Goal: Transaction & Acquisition: Purchase product/service

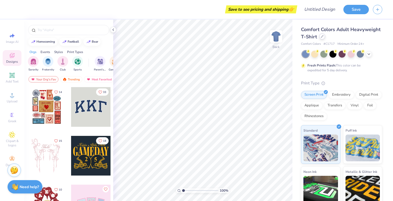
click at [323, 38] on div at bounding box center [322, 37] width 6 height 6
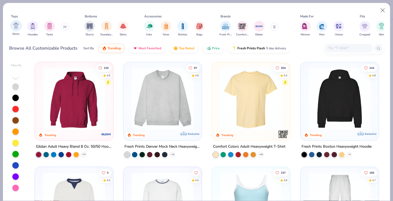
click at [19, 29] on div "filter for Shirts" at bounding box center [16, 25] width 11 height 11
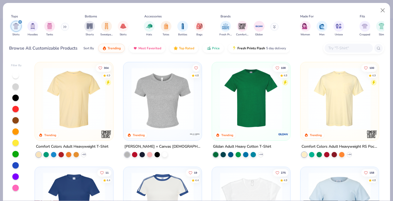
click at [268, 101] on img at bounding box center [251, 99] width 68 height 62
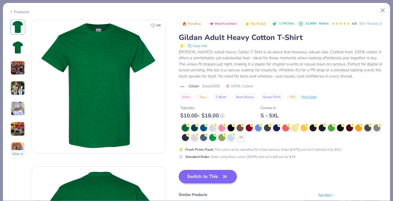
click at [221, 179] on button "Switch to This" at bounding box center [208, 176] width 58 height 13
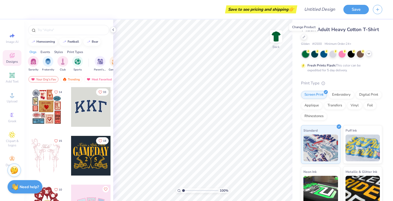
click at [369, 55] on icon at bounding box center [369, 53] width 4 height 4
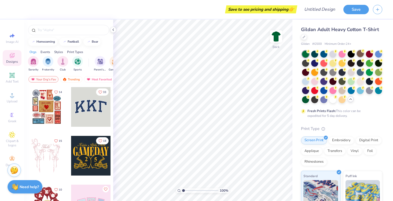
click at [360, 55] on div at bounding box center [360, 53] width 7 height 7
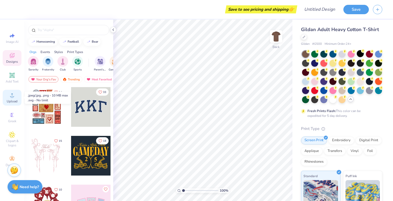
click at [10, 99] on div "Upload" at bounding box center [12, 98] width 19 height 16
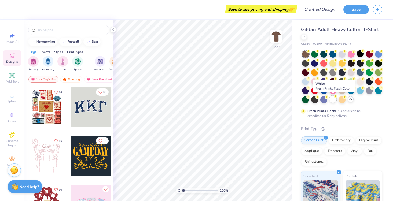
click at [334, 99] on div at bounding box center [332, 99] width 7 height 7
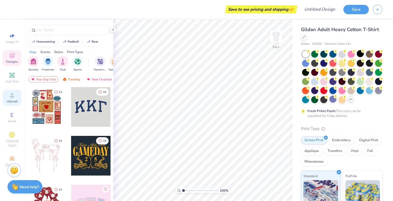
click at [12, 97] on icon at bounding box center [12, 95] width 4 height 4
click at [10, 101] on span "Upload" at bounding box center [12, 101] width 11 height 4
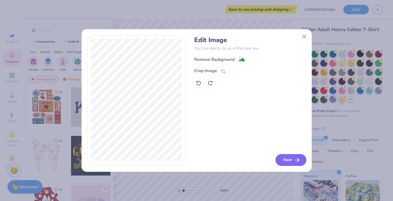
click at [293, 161] on button "Next" at bounding box center [290, 160] width 31 height 12
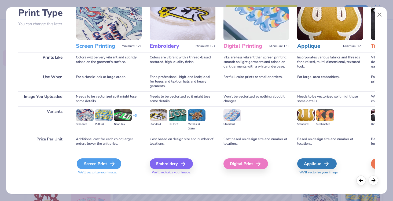
scroll to position [39, 0]
click at [100, 161] on div "Screen Print" at bounding box center [99, 163] width 45 height 11
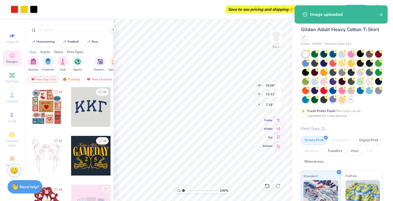
type input "8.12"
type input "6.56"
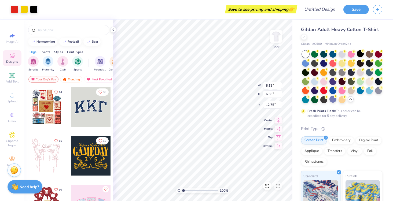
type input "3.53"
type input "4.67"
type input "3.78"
type input "3.00"
type input "5.16"
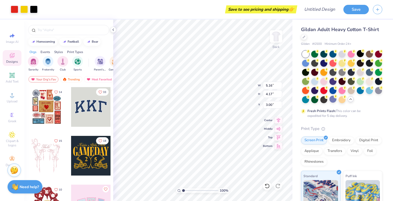
type input "4.17"
click at [15, 98] on icon at bounding box center [12, 95] width 6 height 6
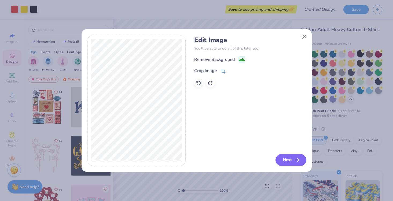
click at [299, 161] on icon "button" at bounding box center [297, 160] width 6 height 6
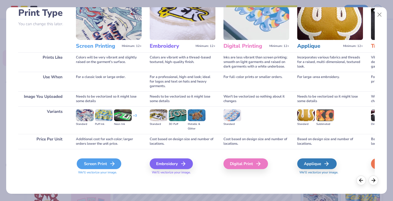
click at [106, 166] on div "Screen Print" at bounding box center [99, 163] width 45 height 11
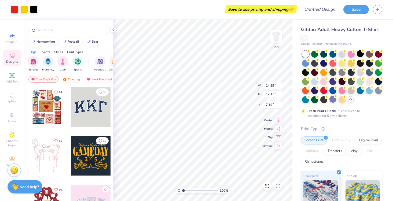
type input "5.77"
type input "4.66"
type input "2.75"
type input "5.23"
type input "4.23"
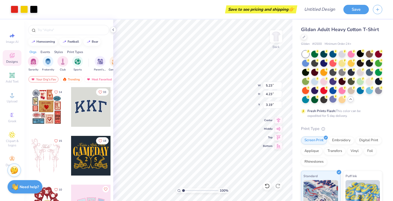
type input "7.17"
type input "3.00"
click at [350, 64] on div at bounding box center [351, 62] width 7 height 7
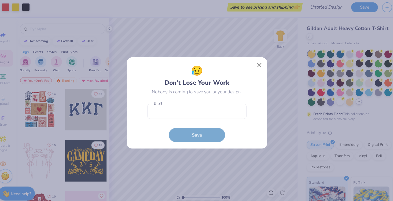
click at [251, 60] on button "Close" at bounding box center [256, 65] width 10 height 10
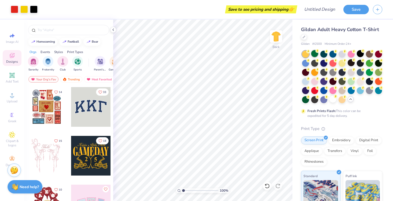
click at [315, 56] on div at bounding box center [314, 53] width 7 height 7
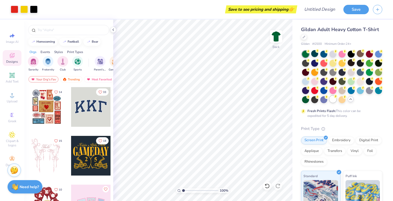
click at [335, 100] on div at bounding box center [332, 99] width 7 height 7
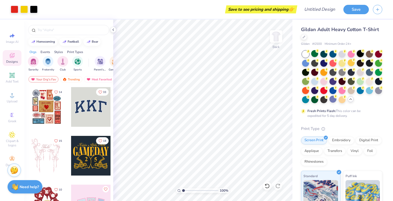
click at [360, 55] on div at bounding box center [360, 53] width 7 height 7
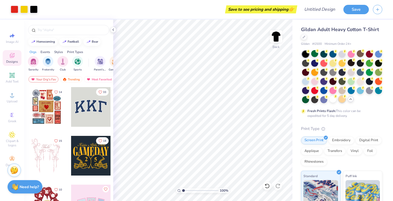
click at [342, 101] on div at bounding box center [341, 99] width 7 height 7
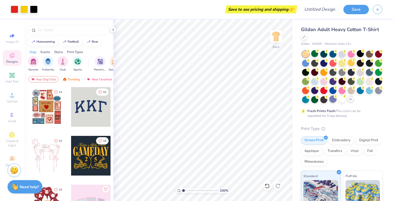
click at [331, 101] on div at bounding box center [332, 99] width 7 height 7
click at [324, 101] on div at bounding box center [323, 99] width 7 height 7
click at [318, 101] on div at bounding box center [314, 99] width 7 height 7
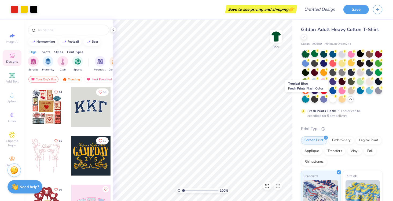
click at [307, 101] on div at bounding box center [305, 99] width 7 height 7
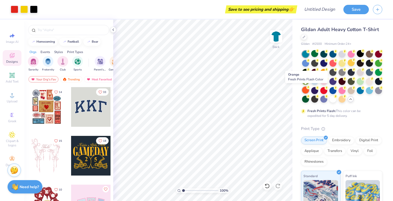
click at [305, 90] on div at bounding box center [305, 90] width 7 height 7
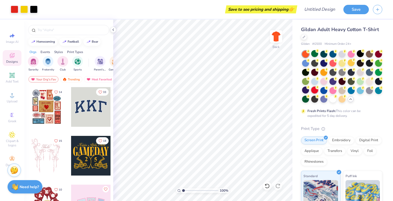
click at [314, 91] on div at bounding box center [314, 90] width 7 height 7
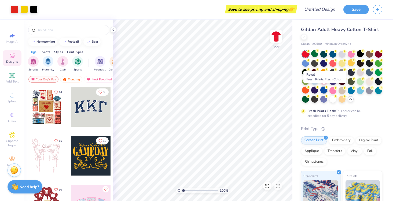
click at [322, 91] on div at bounding box center [323, 90] width 7 height 7
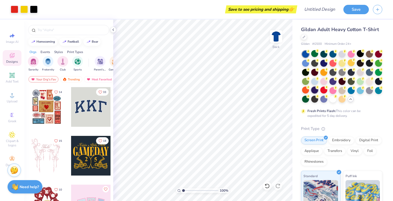
click at [313, 92] on div at bounding box center [314, 90] width 7 height 7
click at [315, 91] on div at bounding box center [314, 90] width 7 height 7
click at [313, 54] on div at bounding box center [314, 53] width 7 height 7
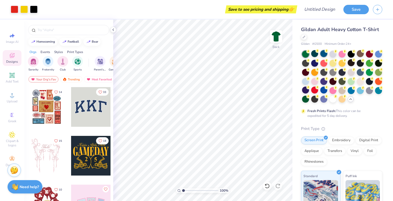
click at [323, 56] on div at bounding box center [323, 53] width 7 height 7
click at [330, 53] on div at bounding box center [332, 53] width 7 height 7
click at [338, 54] on div at bounding box center [341, 53] width 7 height 7
click at [352, 54] on div at bounding box center [351, 53] width 7 height 7
click at [359, 54] on div at bounding box center [360, 53] width 7 height 7
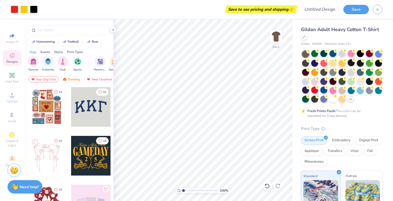
click at [368, 54] on div at bounding box center [369, 53] width 7 height 7
click at [378, 54] on div at bounding box center [378, 53] width 7 height 7
click at [304, 65] on div at bounding box center [305, 62] width 7 height 7
click at [305, 64] on div at bounding box center [305, 62] width 7 height 7
click at [313, 64] on div at bounding box center [314, 62] width 7 height 7
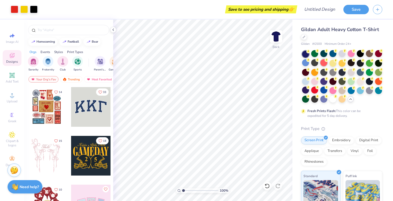
click at [320, 64] on div at bounding box center [323, 62] width 7 height 7
click at [322, 64] on div at bounding box center [323, 62] width 7 height 7
click at [331, 64] on div at bounding box center [332, 62] width 7 height 7
click at [337, 64] on div at bounding box center [342, 77] width 80 height 53
click at [341, 64] on div at bounding box center [341, 62] width 7 height 7
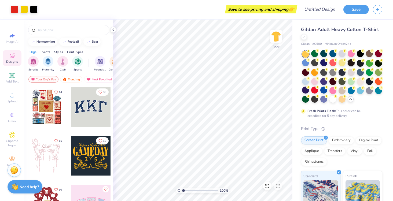
click at [352, 65] on div at bounding box center [351, 62] width 7 height 7
click at [343, 64] on div at bounding box center [341, 62] width 7 height 7
click at [352, 65] on div at bounding box center [351, 62] width 7 height 7
click at [361, 64] on div at bounding box center [360, 62] width 7 height 7
click at [370, 67] on div at bounding box center [369, 63] width 7 height 7
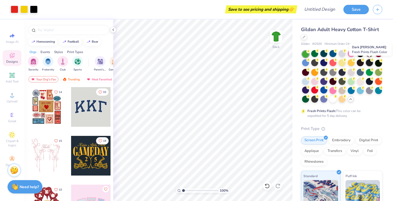
click at [369, 64] on div at bounding box center [369, 62] width 7 height 7
click at [377, 64] on div at bounding box center [378, 62] width 7 height 7
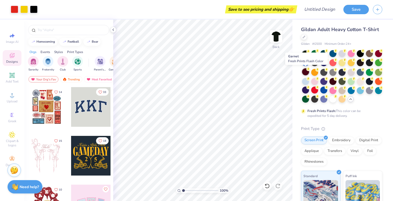
click at [305, 73] on div at bounding box center [305, 71] width 7 height 7
click at [320, 73] on div at bounding box center [342, 77] width 80 height 53
click at [322, 73] on div at bounding box center [323, 71] width 7 height 7
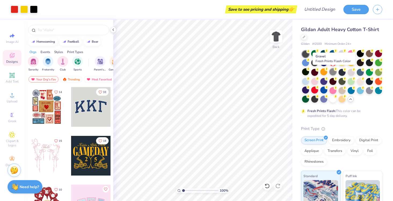
click at [331, 74] on div at bounding box center [332, 71] width 7 height 7
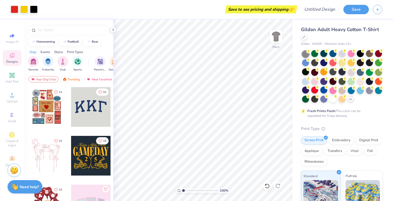
click at [342, 75] on div at bounding box center [341, 71] width 7 height 7
click at [350, 73] on div at bounding box center [351, 71] width 7 height 7
click at [358, 73] on div at bounding box center [360, 71] width 7 height 7
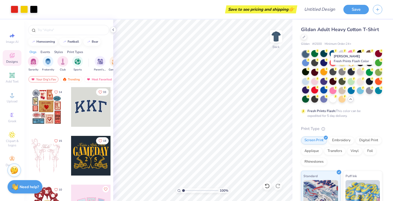
click at [351, 75] on div at bounding box center [351, 71] width 7 height 7
click at [362, 74] on div at bounding box center [360, 71] width 7 height 7
click at [371, 73] on div at bounding box center [369, 71] width 7 height 7
click at [377, 73] on div at bounding box center [378, 71] width 7 height 7
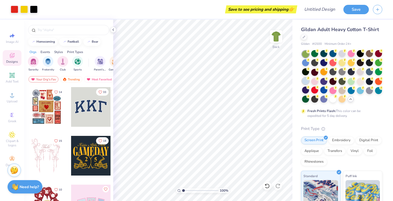
click at [303, 82] on div at bounding box center [305, 80] width 7 height 7
click at [316, 84] on div at bounding box center [314, 80] width 7 height 7
click at [307, 84] on div at bounding box center [305, 80] width 7 height 7
click at [323, 83] on div at bounding box center [323, 80] width 7 height 7
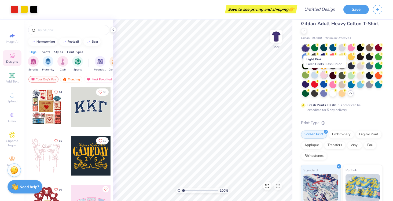
scroll to position [6, 0]
click at [334, 75] on div at bounding box center [332, 74] width 7 height 7
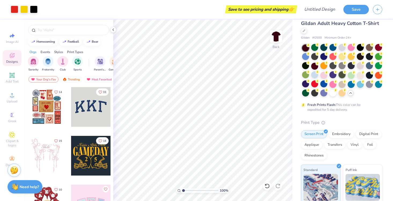
click at [343, 77] on div at bounding box center [341, 74] width 7 height 7
click at [348, 76] on div at bounding box center [351, 74] width 7 height 7
click at [357, 76] on div at bounding box center [360, 74] width 7 height 7
click at [367, 77] on div at bounding box center [369, 74] width 7 height 7
click at [357, 76] on div at bounding box center [360, 74] width 7 height 7
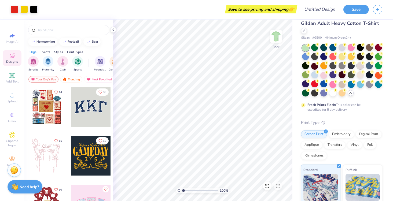
click at [359, 67] on div at bounding box center [360, 65] width 7 height 7
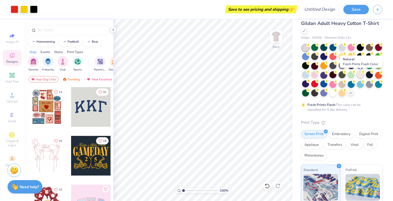
click at [359, 77] on div at bounding box center [360, 74] width 7 height 7
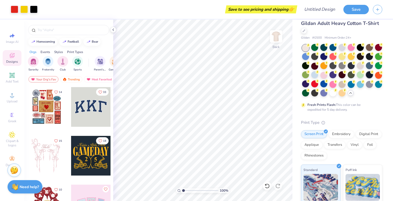
click at [369, 77] on div at bounding box center [369, 74] width 7 height 7
click at [303, 31] on icon at bounding box center [303, 30] width 3 height 3
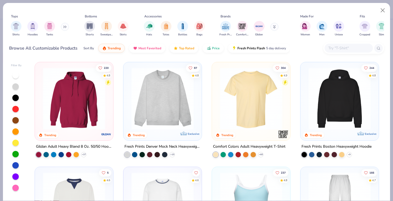
click at [352, 51] on input "text" at bounding box center [348, 48] width 41 height 6
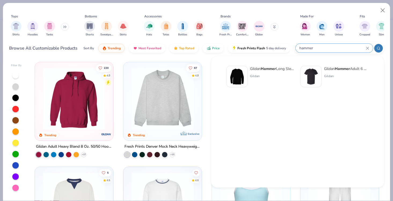
type input "hammer"
click at [329, 67] on div "Gildan Hammer Adult 6 Oz. T-Shirt" at bounding box center [346, 69] width 45 height 6
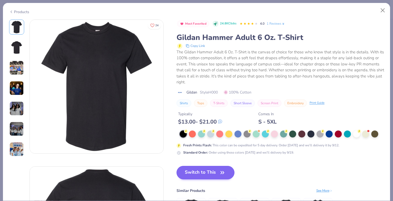
click at [213, 173] on button "Switch to This" at bounding box center [205, 172] width 58 height 13
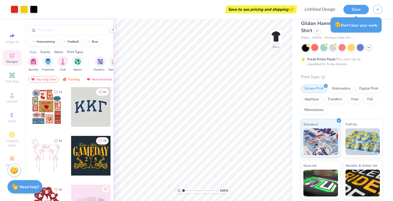
click at [369, 47] on polyline at bounding box center [369, 47] width 2 height 1
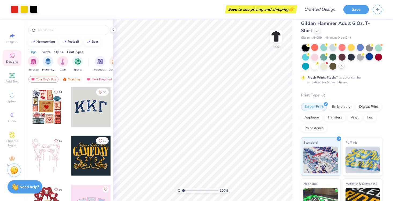
click at [367, 60] on div at bounding box center [369, 56] width 7 height 7
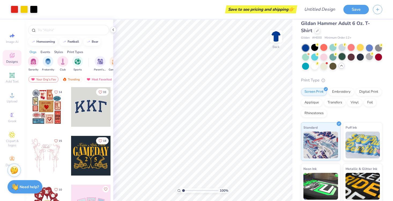
click at [345, 58] on div at bounding box center [341, 56] width 7 height 7
click at [362, 46] on div at bounding box center [360, 47] width 7 height 7
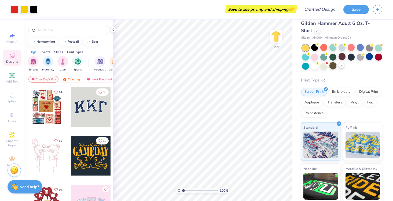
click at [332, 65] on div at bounding box center [332, 65] width 7 height 7
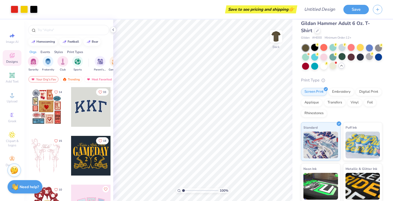
click at [314, 49] on div at bounding box center [314, 47] width 7 height 7
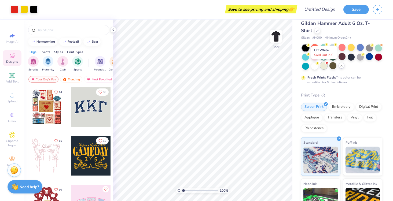
click at [326, 68] on div at bounding box center [323, 65] width 7 height 7
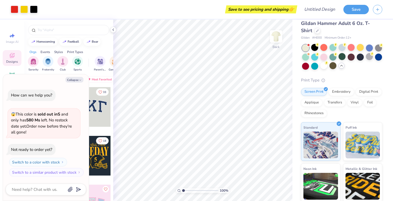
scroll to position [40, 0]
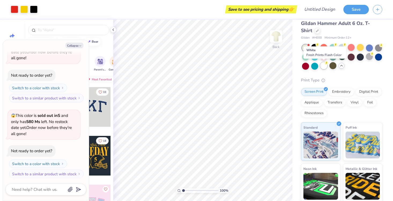
click at [320, 67] on div at bounding box center [323, 65] width 7 height 7
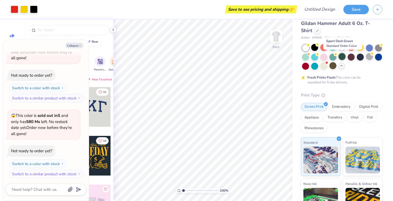
click at [342, 56] on div at bounding box center [341, 56] width 7 height 7
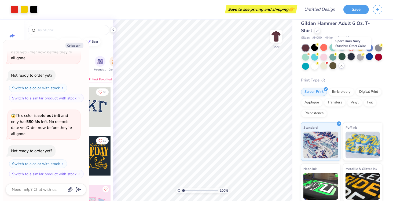
click at [349, 56] on div at bounding box center [351, 56] width 7 height 7
click at [343, 58] on div at bounding box center [341, 56] width 7 height 7
click at [333, 67] on div at bounding box center [332, 65] width 7 height 7
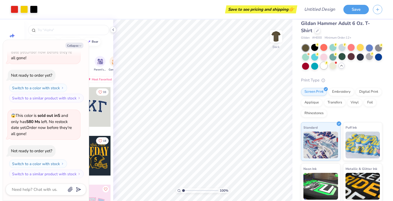
click at [323, 65] on div at bounding box center [323, 65] width 7 height 7
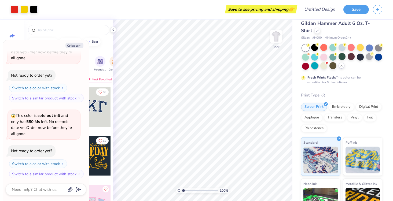
click at [312, 66] on div at bounding box center [314, 65] width 7 height 7
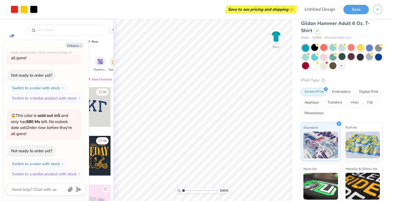
click at [303, 66] on div at bounding box center [305, 65] width 7 height 7
click at [306, 56] on div at bounding box center [305, 56] width 7 height 7
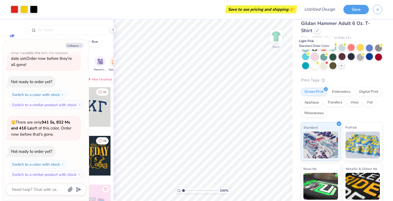
click at [317, 57] on div at bounding box center [314, 56] width 7 height 7
click at [326, 57] on div at bounding box center [323, 56] width 7 height 7
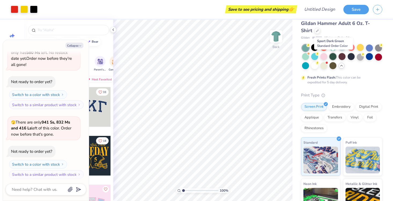
click at [331, 57] on div at bounding box center [332, 56] width 7 height 7
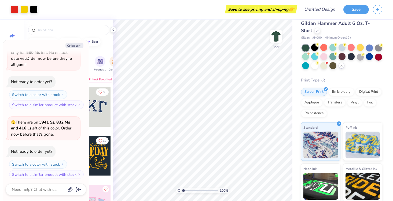
click at [314, 50] on div at bounding box center [314, 47] width 7 height 7
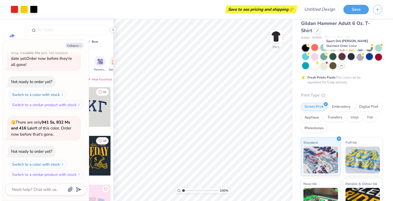
click at [345, 57] on div at bounding box center [341, 56] width 7 height 7
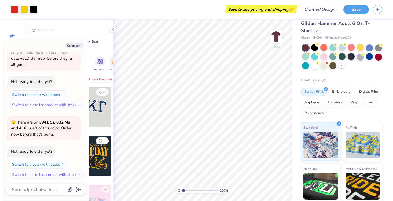
click at [352, 57] on div at bounding box center [351, 56] width 7 height 7
click at [359, 57] on div at bounding box center [360, 56] width 7 height 7
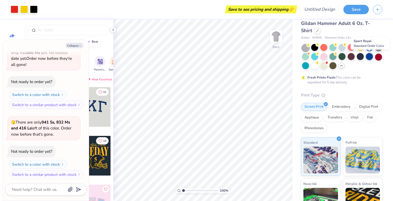
click at [371, 59] on div at bounding box center [369, 56] width 7 height 7
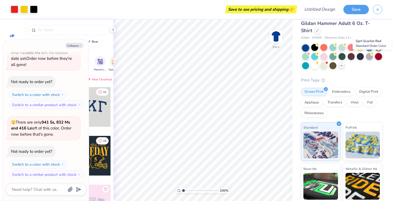
click at [379, 59] on div at bounding box center [378, 56] width 7 height 7
click at [360, 48] on div at bounding box center [360, 47] width 7 height 7
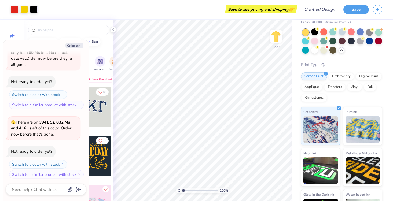
scroll to position [22, 0]
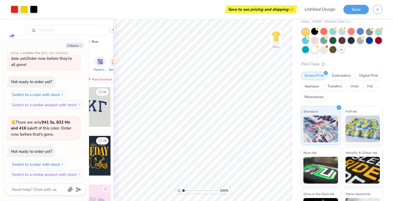
click at [315, 52] on div at bounding box center [314, 49] width 7 height 7
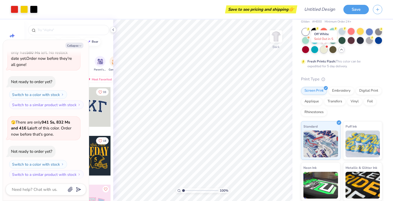
click at [323, 51] on div at bounding box center [323, 49] width 7 height 7
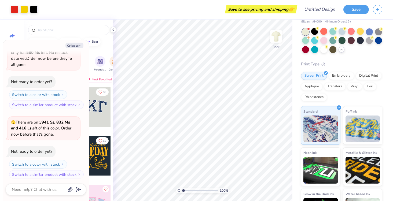
scroll to position [184, 0]
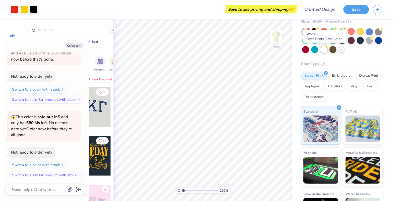
click at [322, 49] on div at bounding box center [323, 49] width 7 height 7
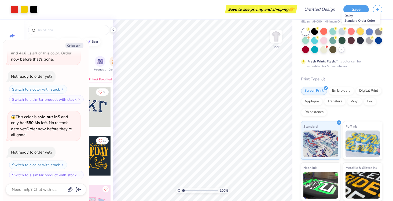
click at [360, 33] on div at bounding box center [360, 31] width 7 height 7
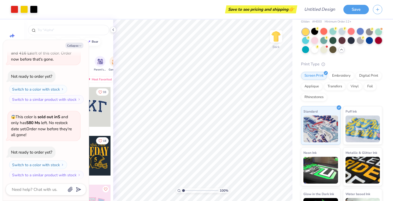
click at [376, 41] on div at bounding box center [378, 40] width 7 height 7
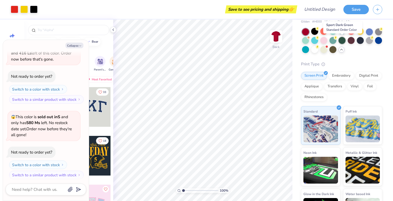
click at [343, 41] on div at bounding box center [341, 40] width 7 height 7
click at [350, 42] on div at bounding box center [351, 40] width 7 height 7
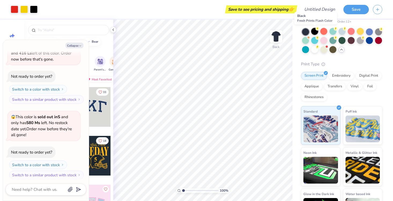
click at [315, 34] on div at bounding box center [314, 31] width 7 height 7
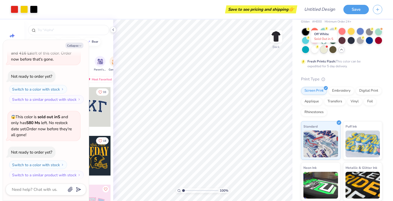
click at [325, 52] on div at bounding box center [323, 49] width 7 height 7
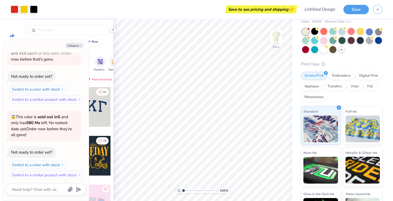
scroll to position [259, 0]
click at [331, 52] on div at bounding box center [332, 49] width 7 height 7
click at [380, 39] on div at bounding box center [378, 40] width 7 height 7
click at [371, 39] on icon at bounding box center [372, 38] width 4 height 4
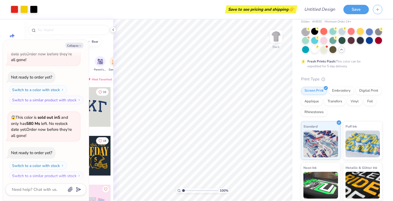
click at [360, 39] on div at bounding box center [360, 40] width 7 height 7
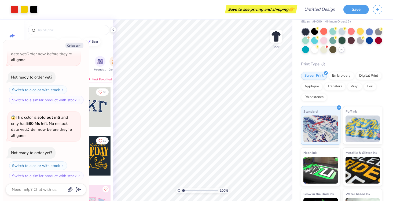
click at [343, 42] on div at bounding box center [341, 40] width 7 height 7
click at [338, 42] on div at bounding box center [341, 40] width 7 height 7
click at [343, 43] on div at bounding box center [341, 40] width 7 height 7
click at [312, 43] on div at bounding box center [314, 40] width 7 height 7
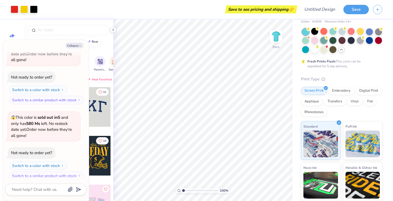
click at [323, 43] on div at bounding box center [323, 40] width 7 height 7
click at [316, 42] on div at bounding box center [314, 40] width 7 height 7
click at [307, 40] on div at bounding box center [305, 40] width 7 height 7
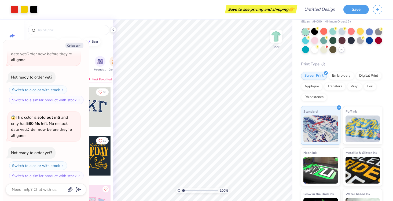
scroll to position [328, 0]
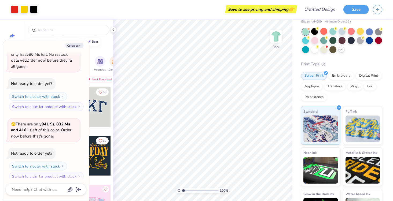
click at [364, 33] on div at bounding box center [342, 40] width 80 height 25
click at [361, 33] on div at bounding box center [360, 31] width 7 height 7
click at [314, 53] on div at bounding box center [314, 49] width 7 height 7
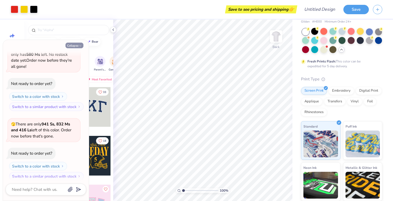
click at [76, 44] on button "Collapse" at bounding box center [74, 46] width 18 height 6
type textarea "x"
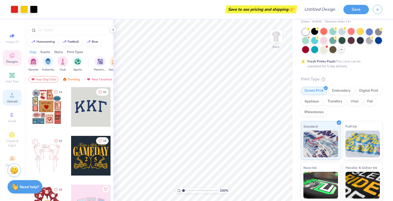
click at [14, 93] on icon at bounding box center [12, 95] width 6 height 6
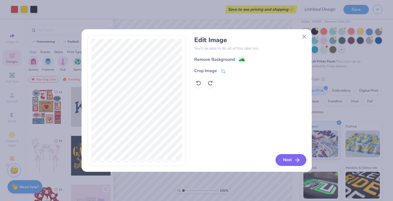
click at [288, 161] on button "Next" at bounding box center [290, 160] width 31 height 12
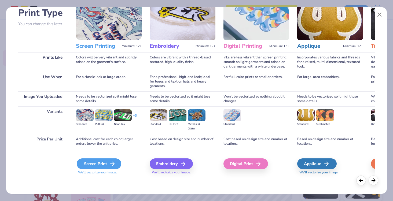
scroll to position [39, 0]
click at [101, 164] on div "Screen Print" at bounding box center [99, 163] width 45 height 11
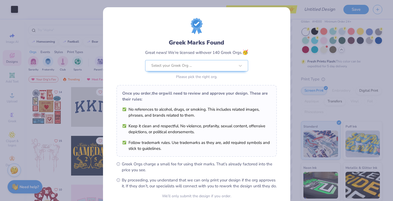
scroll to position [0, 0]
click at [305, 31] on div "Greek Marks Found Great news! We’re licensed with over 140 Greek Orgs. 🥳 Select…" at bounding box center [196, 100] width 393 height 201
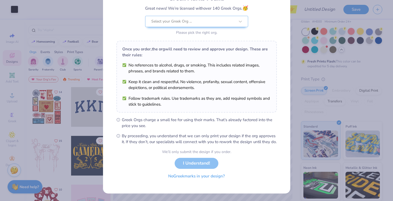
scroll to position [50, 0]
click at [198, 178] on button "No Greek marks in your design?" at bounding box center [197, 176] width 66 height 11
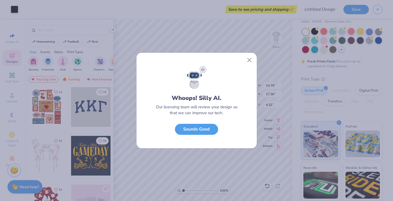
scroll to position [0, 0]
click at [249, 60] on button "Close" at bounding box center [249, 60] width 10 height 10
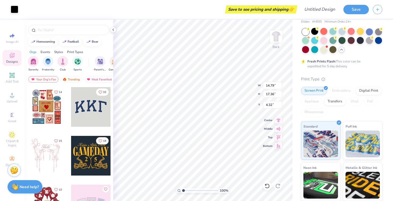
type input "6.82"
type input "8.01"
type input "8.03"
type input "5.23"
type input "4.23"
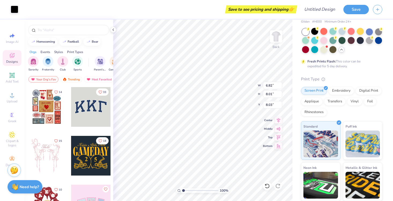
type input "3.00"
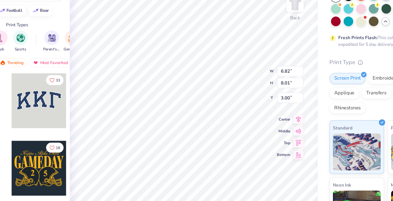
type input "5.63"
type input "6.61"
type input "3.00"
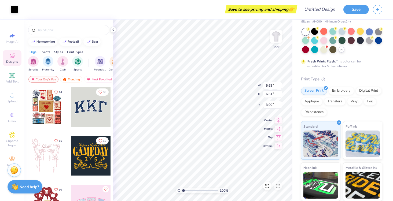
type input "3.80"
type input "4.46"
type input "4.54"
type input "5.33"
click at [313, 31] on div at bounding box center [314, 31] width 7 height 7
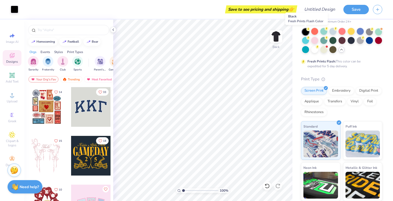
click at [303, 33] on div at bounding box center [305, 31] width 7 height 7
click at [350, 31] on div at bounding box center [351, 31] width 7 height 7
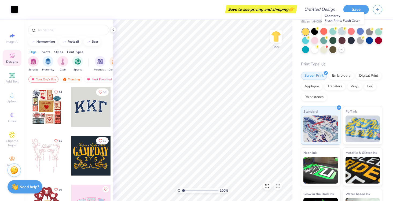
click at [343, 32] on div at bounding box center [341, 31] width 7 height 7
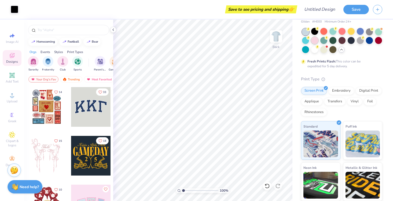
click at [311, 41] on div at bounding box center [314, 40] width 7 height 7
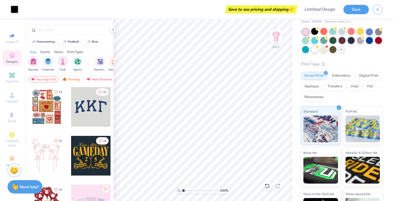
click at [312, 51] on div at bounding box center [314, 49] width 7 height 7
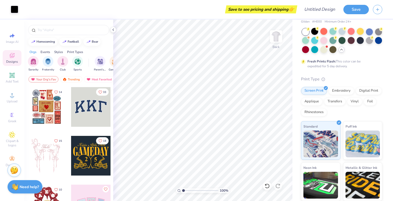
click at [348, 34] on div at bounding box center [351, 31] width 7 height 7
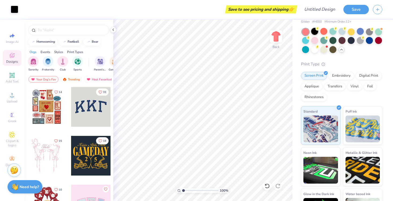
click at [315, 32] on div at bounding box center [314, 31] width 7 height 7
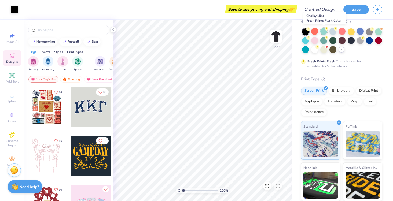
click at [324, 33] on div at bounding box center [323, 31] width 7 height 7
click at [330, 33] on div at bounding box center [332, 31] width 7 height 7
click at [342, 32] on div at bounding box center [341, 31] width 7 height 7
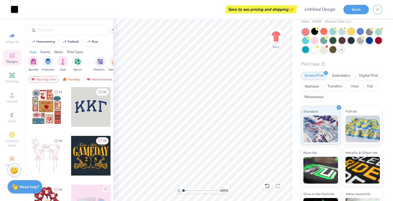
click at [349, 32] on div at bounding box center [351, 31] width 7 height 7
click at [359, 32] on div at bounding box center [360, 31] width 7 height 7
click at [369, 32] on div at bounding box center [369, 31] width 7 height 7
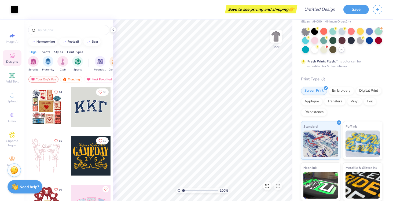
click at [378, 32] on div at bounding box center [378, 31] width 7 height 7
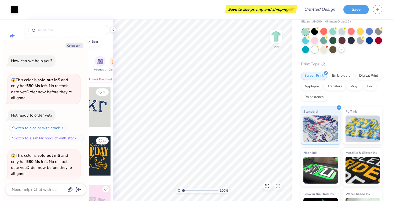
scroll to position [398, 0]
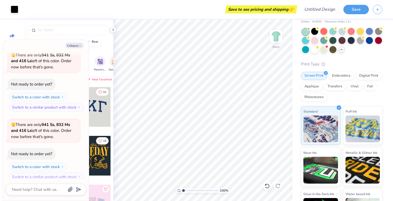
click at [303, 43] on div at bounding box center [305, 40] width 7 height 7
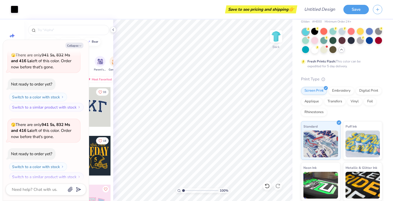
click at [310, 43] on div at bounding box center [342, 40] width 80 height 25
click at [315, 41] on div at bounding box center [314, 40] width 7 height 7
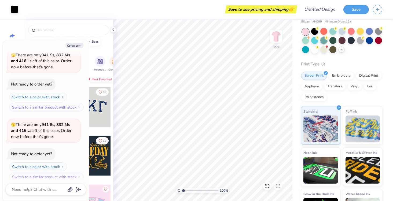
click at [320, 41] on div at bounding box center [323, 40] width 7 height 7
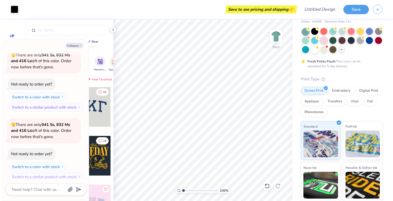
click at [326, 42] on div at bounding box center [323, 40] width 7 height 7
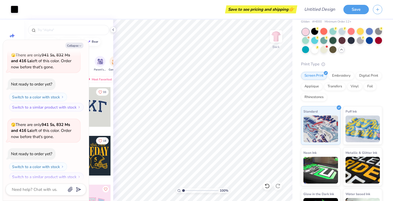
click at [331, 42] on div at bounding box center [332, 40] width 7 height 7
click at [343, 42] on div at bounding box center [341, 40] width 7 height 7
click at [351, 41] on div at bounding box center [351, 40] width 7 height 7
click at [356, 42] on div at bounding box center [342, 40] width 80 height 25
click at [352, 42] on div at bounding box center [351, 40] width 7 height 7
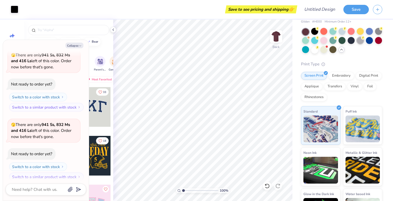
click at [359, 42] on div at bounding box center [360, 40] width 7 height 7
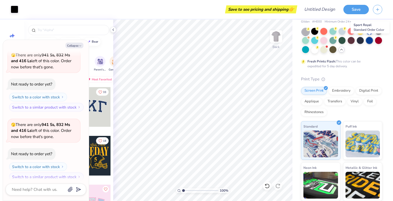
click at [367, 42] on div at bounding box center [369, 40] width 7 height 7
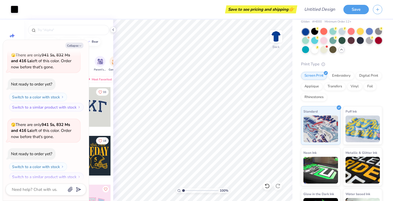
click at [377, 41] on div at bounding box center [378, 40] width 7 height 7
click at [304, 51] on div at bounding box center [305, 49] width 7 height 7
click at [308, 52] on div at bounding box center [305, 49] width 7 height 7
click at [313, 52] on div at bounding box center [314, 49] width 7 height 7
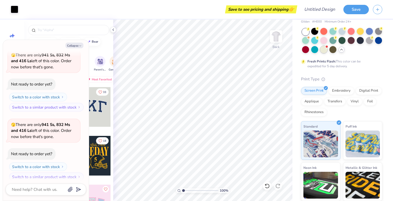
click at [322, 51] on div at bounding box center [323, 49] width 7 height 7
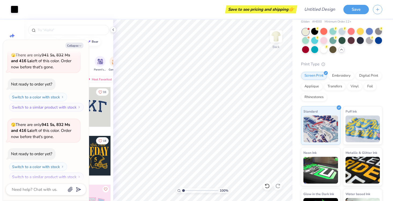
scroll to position [473, 0]
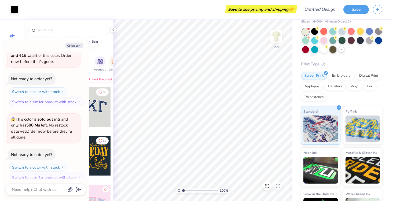
click at [332, 50] on div at bounding box center [332, 49] width 7 height 7
click at [360, 34] on div at bounding box center [360, 31] width 7 height 7
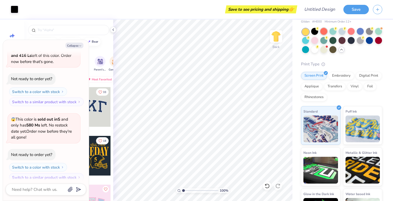
click at [324, 30] on div at bounding box center [323, 31] width 7 height 7
click at [76, 45] on button "Collapse" at bounding box center [74, 46] width 18 height 6
type textarea "x"
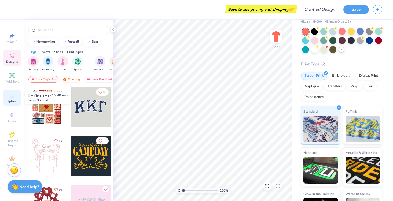
click at [16, 101] on span "Upload" at bounding box center [12, 101] width 11 height 4
click at [113, 30] on icon at bounding box center [113, 30] width 4 height 4
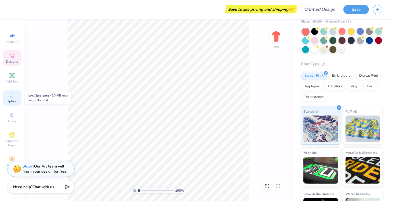
click at [13, 100] on span "Upload" at bounding box center [12, 101] width 11 height 4
click at [190, 16] on div "Save to see pricing and shipping 👉" at bounding box center [155, 9] width 281 height 19
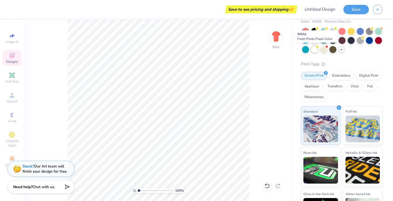
click at [316, 49] on div at bounding box center [314, 49] width 7 height 7
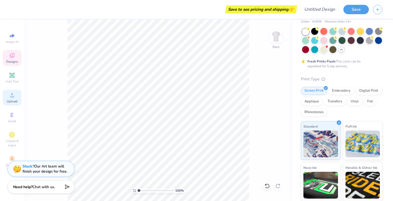
click at [11, 96] on circle at bounding box center [11, 96] width 3 height 3
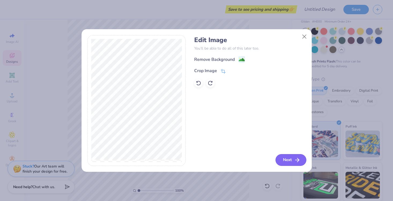
click at [290, 164] on button "Next" at bounding box center [290, 160] width 31 height 12
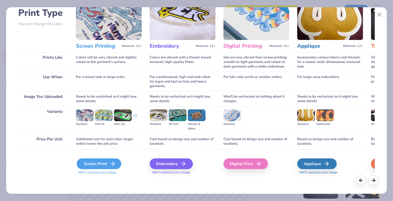
scroll to position [39, 0]
click at [108, 162] on div "Screen Print" at bounding box center [99, 163] width 45 height 11
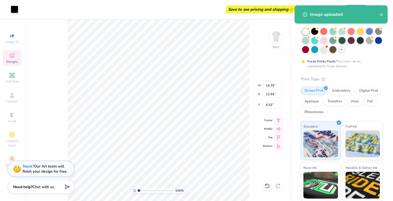
type input "7.76"
type input "6.79"
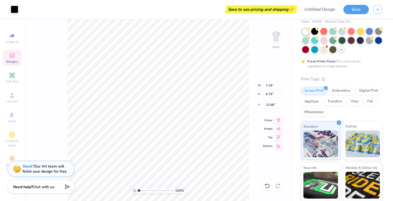
type input "3.00"
type input "5.19"
type input "4.55"
type input "3.00"
type input "5.70"
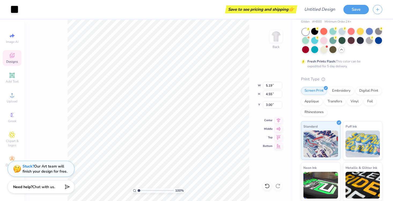
type input "4.99"
type input "5.23"
type input "4.57"
click at [272, 36] on img at bounding box center [275, 36] width 21 height 21
click at [9, 98] on icon at bounding box center [12, 95] width 6 height 6
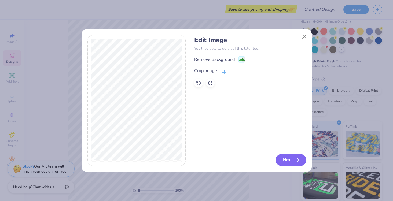
click at [296, 160] on line "button" at bounding box center [297, 160] width 4 height 0
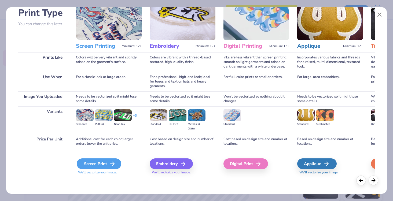
click at [102, 163] on div "Screen Print" at bounding box center [99, 163] width 45 height 11
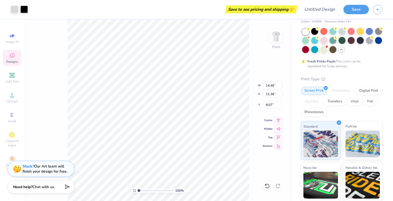
type input "12.25"
type input "9.62"
type input "4.13"
type input "11.84"
type input "9.30"
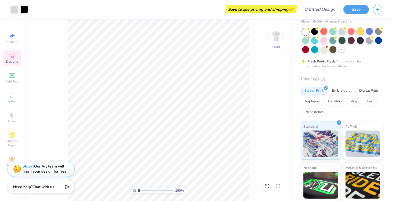
click at [360, 32] on div at bounding box center [360, 31] width 7 height 7
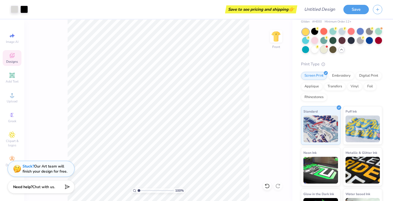
click at [323, 51] on div at bounding box center [323, 49] width 7 height 7
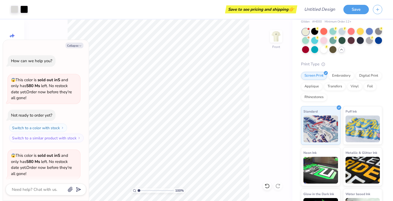
scroll to position [548, 0]
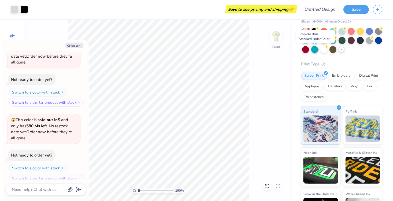
click at [315, 51] on div at bounding box center [314, 49] width 7 height 7
click at [305, 51] on div at bounding box center [305, 49] width 7 height 7
click at [306, 43] on div at bounding box center [305, 40] width 7 height 7
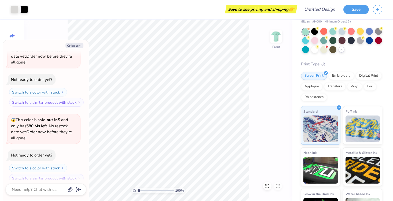
scroll to position [617, 0]
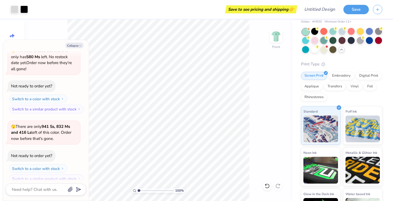
click at [324, 42] on div at bounding box center [323, 40] width 7 height 7
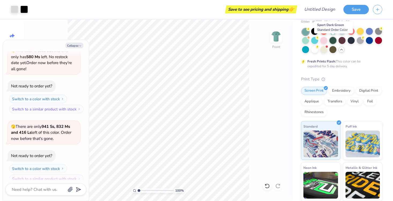
click at [334, 42] on div at bounding box center [332, 40] width 7 height 7
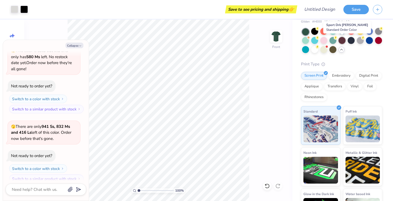
click at [344, 41] on div at bounding box center [341, 40] width 7 height 7
click at [323, 34] on div at bounding box center [323, 31] width 7 height 7
click at [360, 42] on div at bounding box center [360, 40] width 7 height 7
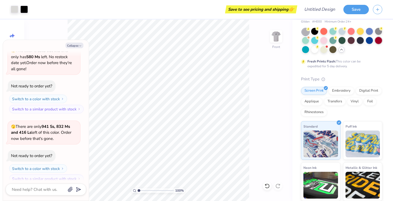
click at [376, 40] on div at bounding box center [378, 40] width 7 height 7
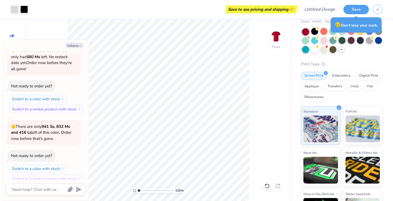
click at [306, 52] on div at bounding box center [305, 49] width 7 height 7
click at [324, 42] on div at bounding box center [323, 40] width 7 height 7
click at [276, 33] on img at bounding box center [275, 36] width 21 height 21
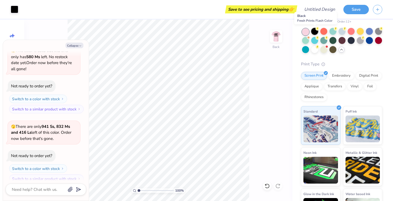
click at [312, 34] on div at bounding box center [314, 31] width 7 height 7
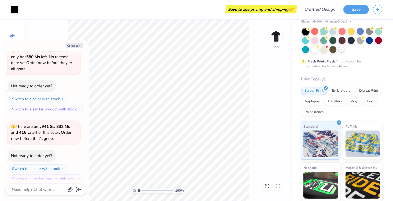
click at [321, 33] on div at bounding box center [323, 31] width 7 height 7
click at [313, 50] on div at bounding box center [314, 49] width 7 height 7
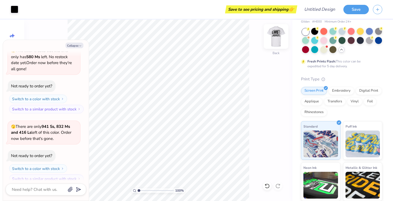
click at [274, 40] on img at bounding box center [275, 36] width 21 height 21
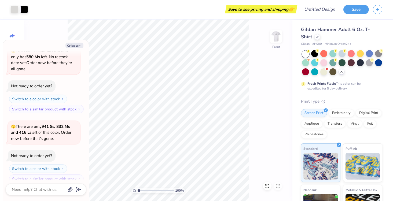
scroll to position [0, 0]
click at [316, 37] on icon at bounding box center [317, 36] width 2 height 2
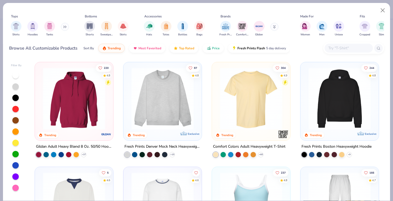
click at [66, 102] on img at bounding box center [74, 99] width 68 height 62
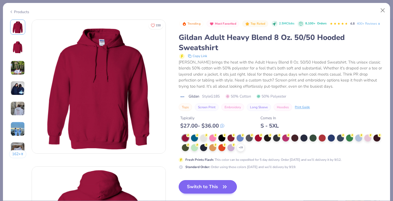
click at [208, 186] on button "Switch to This" at bounding box center [208, 186] width 58 height 13
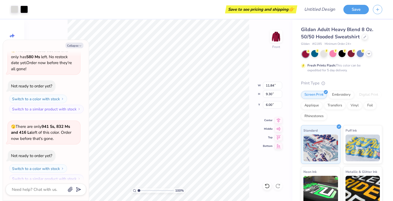
type textarea "x"
type input "12.93"
type input "10.16"
click at [371, 54] on div at bounding box center [369, 54] width 6 height 6
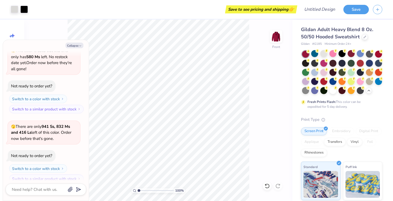
click at [306, 76] on div at bounding box center [342, 72] width 80 height 43
click at [306, 73] on div at bounding box center [305, 71] width 7 height 7
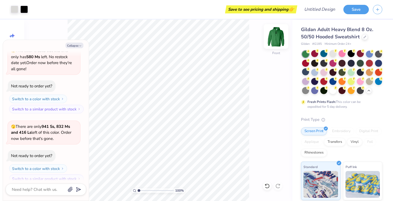
click at [278, 33] on img at bounding box center [275, 36] width 21 height 21
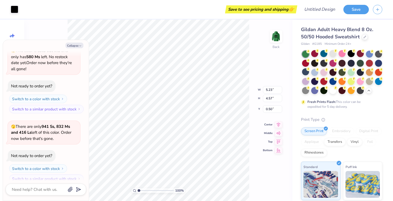
type textarea "x"
type input "3.00"
click at [331, 91] on div at bounding box center [332, 90] width 7 height 7
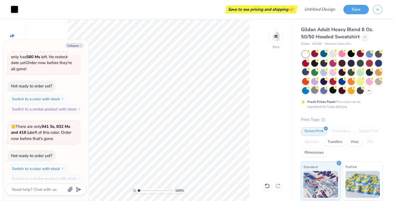
click at [315, 93] on div at bounding box center [314, 90] width 7 height 7
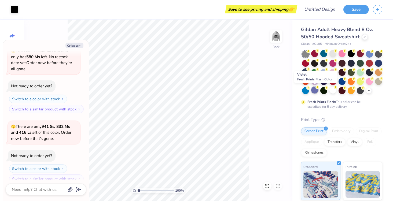
click at [317, 91] on div at bounding box center [314, 90] width 7 height 7
click at [313, 92] on div at bounding box center [314, 90] width 7 height 7
click at [321, 90] on div at bounding box center [323, 90] width 7 height 7
click at [303, 84] on div at bounding box center [305, 80] width 7 height 7
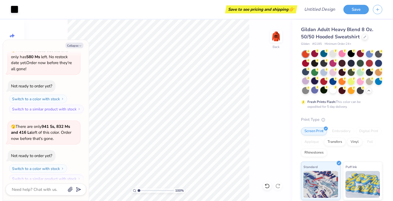
click at [313, 83] on div at bounding box center [314, 80] width 7 height 7
click at [323, 82] on div at bounding box center [323, 80] width 7 height 7
click at [331, 80] on div at bounding box center [332, 80] width 7 height 7
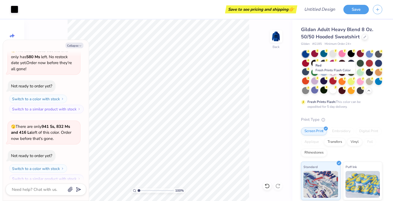
click at [334, 80] on icon at bounding box center [336, 78] width 4 height 4
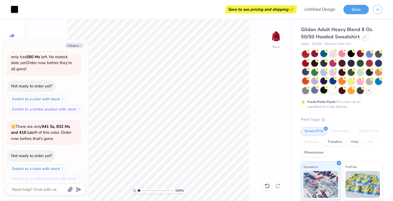
click at [340, 79] on div at bounding box center [341, 80] width 7 height 7
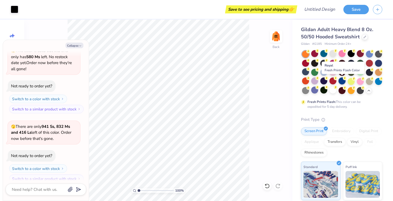
click at [344, 79] on circle at bounding box center [345, 78] width 4 height 4
click at [350, 77] on div at bounding box center [351, 80] width 7 height 7
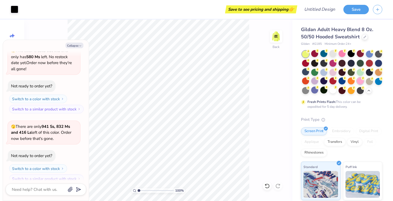
click at [358, 79] on div at bounding box center [360, 80] width 7 height 7
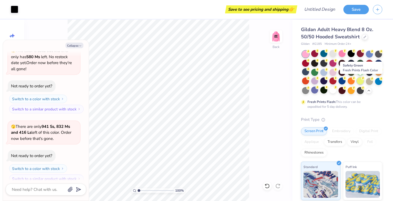
click at [363, 79] on icon at bounding box center [363, 78] width 2 height 3
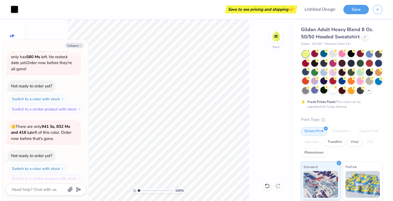
click at [366, 81] on div at bounding box center [369, 80] width 7 height 7
click at [377, 80] on div at bounding box center [378, 80] width 7 height 7
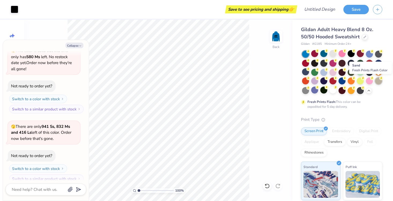
click at [376, 82] on div at bounding box center [378, 80] width 7 height 7
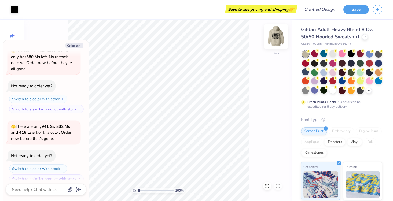
click at [275, 38] on img at bounding box center [275, 36] width 21 height 21
click at [276, 38] on img at bounding box center [275, 36] width 21 height 21
click at [330, 53] on div at bounding box center [332, 53] width 7 height 7
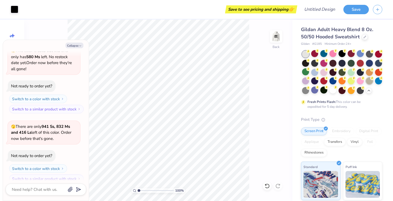
click at [369, 83] on div at bounding box center [369, 80] width 7 height 7
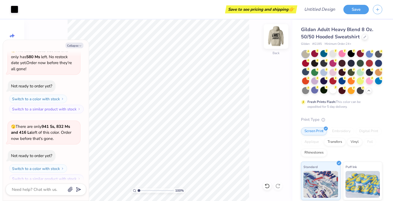
click at [275, 33] on img at bounding box center [275, 36] width 21 height 21
click at [330, 73] on div at bounding box center [332, 71] width 7 height 7
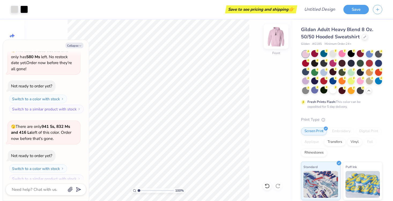
click at [273, 37] on img at bounding box center [275, 36] width 21 height 21
click at [333, 58] on div at bounding box center [342, 72] width 80 height 43
click at [333, 56] on div at bounding box center [332, 53] width 7 height 7
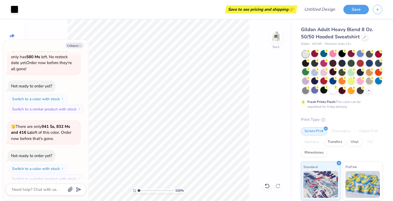
click at [339, 56] on div at bounding box center [341, 53] width 7 height 7
click at [351, 55] on div at bounding box center [351, 53] width 7 height 7
click at [362, 54] on div at bounding box center [360, 53] width 7 height 7
click at [368, 54] on div at bounding box center [369, 53] width 7 height 7
click at [378, 54] on div at bounding box center [378, 53] width 7 height 7
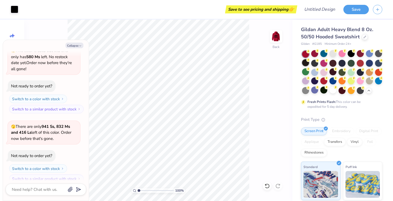
click at [304, 62] on div at bounding box center [305, 62] width 7 height 7
click at [315, 63] on div at bounding box center [314, 62] width 7 height 7
click at [323, 64] on div at bounding box center [323, 62] width 7 height 7
click at [306, 72] on div at bounding box center [305, 71] width 7 height 7
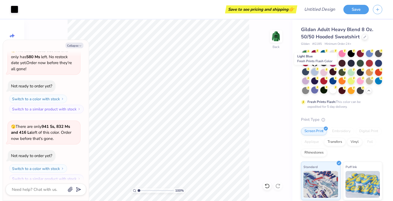
click at [313, 72] on div at bounding box center [314, 71] width 7 height 7
click at [324, 71] on div at bounding box center [323, 71] width 7 height 7
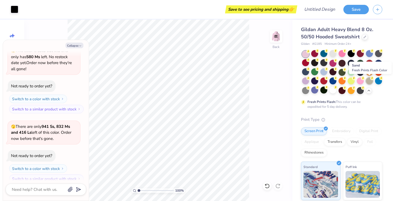
click at [370, 81] on div at bounding box center [369, 80] width 7 height 7
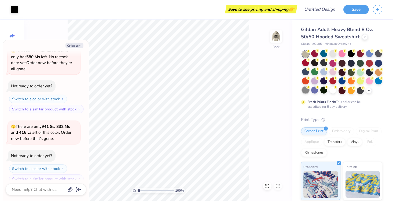
click at [304, 92] on div at bounding box center [305, 90] width 7 height 7
click at [312, 91] on div at bounding box center [314, 90] width 7 height 7
click at [79, 45] on icon "button" at bounding box center [80, 45] width 3 height 3
type textarea "x"
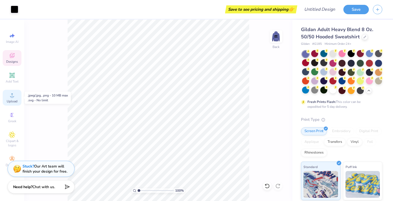
click at [11, 99] on div "Upload" at bounding box center [12, 98] width 19 height 16
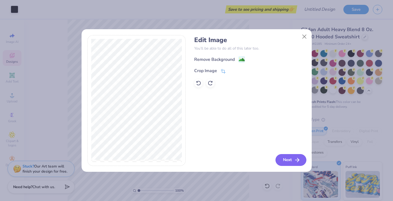
click at [292, 157] on button "Next" at bounding box center [290, 160] width 31 height 12
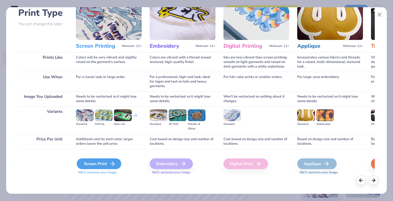
scroll to position [39, 0]
click at [109, 163] on div "Screen Print" at bounding box center [99, 163] width 45 height 11
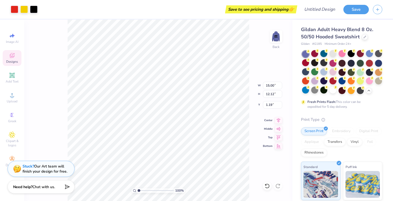
type input "5.76"
type input "4.65"
type input "8.66"
type input "5.23"
type input "4.57"
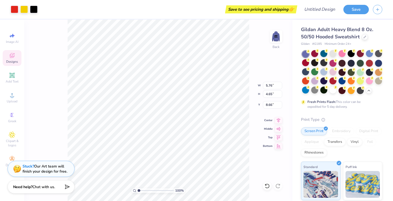
type input "3.00"
type input "4.88"
type input "3.94"
type input "3.00"
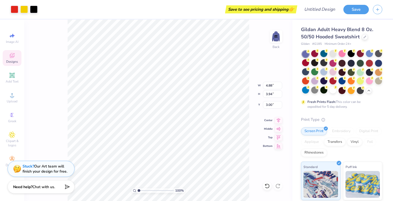
type input "5.41"
type input "4.38"
click at [278, 30] on div "100 % Back" at bounding box center [158, 111] width 268 height 182
click at [277, 34] on img at bounding box center [275, 36] width 21 height 21
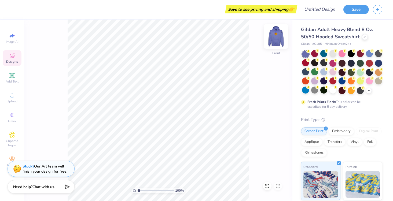
click at [274, 34] on img at bounding box center [275, 36] width 21 height 21
click at [361, 93] on div at bounding box center [360, 90] width 7 height 7
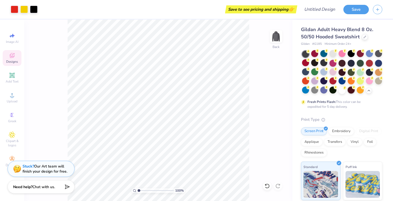
click at [353, 91] on div at bounding box center [351, 90] width 7 height 7
click at [343, 91] on div at bounding box center [341, 90] width 7 height 7
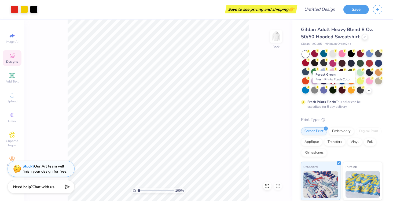
click at [335, 91] on div at bounding box center [332, 90] width 7 height 7
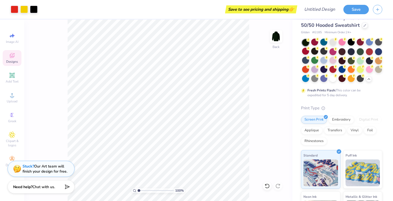
scroll to position [12, 0]
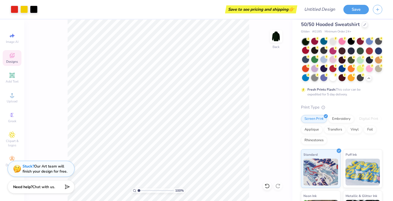
click at [314, 79] on div at bounding box center [314, 77] width 7 height 7
click at [306, 79] on div at bounding box center [305, 77] width 7 height 7
click at [315, 58] on div at bounding box center [314, 59] width 7 height 7
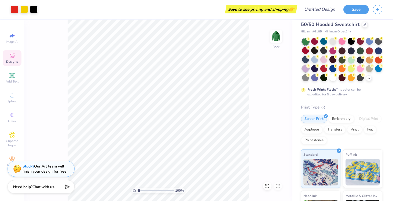
click at [305, 69] on div at bounding box center [305, 68] width 7 height 7
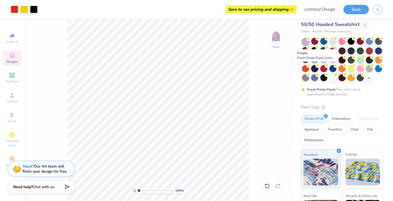
click at [314, 71] on div at bounding box center [314, 68] width 7 height 7
click at [304, 70] on div at bounding box center [305, 68] width 7 height 7
click at [312, 69] on div at bounding box center [314, 68] width 7 height 7
click at [317, 69] on div at bounding box center [314, 68] width 7 height 7
click at [323, 69] on div at bounding box center [323, 68] width 7 height 7
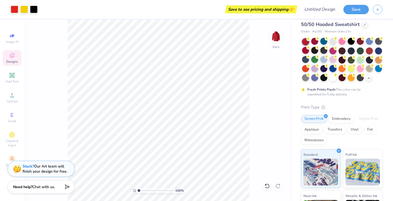
click at [330, 69] on div at bounding box center [332, 68] width 7 height 7
click at [340, 69] on div at bounding box center [341, 68] width 7 height 7
click at [351, 69] on div at bounding box center [351, 68] width 7 height 7
click at [358, 69] on div at bounding box center [360, 68] width 7 height 7
click at [367, 69] on div at bounding box center [369, 68] width 7 height 7
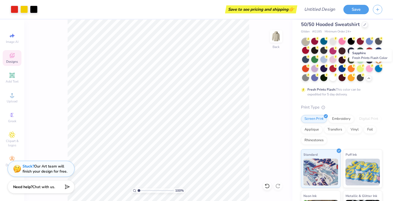
click at [379, 69] on div at bounding box center [378, 68] width 7 height 7
click at [378, 61] on div at bounding box center [378, 59] width 7 height 7
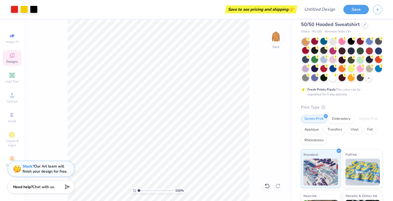
click at [368, 61] on div at bounding box center [369, 59] width 7 height 7
click at [361, 60] on div at bounding box center [360, 59] width 7 height 7
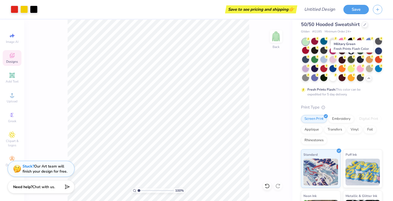
click at [351, 62] on div at bounding box center [351, 59] width 7 height 7
click at [339, 61] on div at bounding box center [341, 59] width 7 height 7
click at [316, 51] on div at bounding box center [314, 50] width 7 height 7
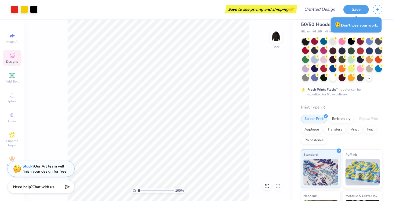
click at [316, 58] on icon at bounding box center [317, 57] width 4 height 4
click at [305, 60] on div at bounding box center [305, 59] width 7 height 7
click at [322, 69] on div at bounding box center [323, 68] width 7 height 7
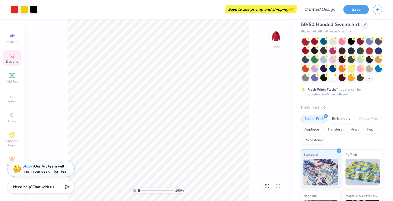
click at [314, 62] on div at bounding box center [314, 59] width 7 height 7
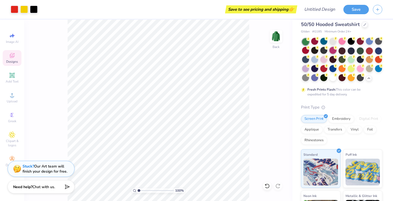
click at [333, 51] on div at bounding box center [332, 50] width 7 height 7
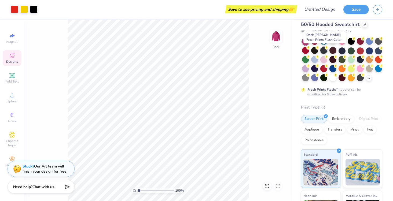
click at [324, 50] on div at bounding box center [323, 50] width 7 height 7
click at [316, 51] on div at bounding box center [314, 50] width 7 height 7
click at [309, 51] on div at bounding box center [305, 50] width 7 height 7
click at [343, 51] on div at bounding box center [341, 50] width 7 height 7
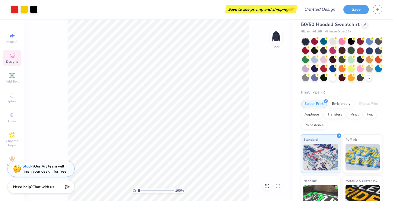
click at [352, 50] on div at bounding box center [351, 50] width 7 height 7
click at [358, 51] on div at bounding box center [360, 50] width 7 height 7
click at [370, 51] on div at bounding box center [369, 50] width 7 height 7
click at [379, 50] on div at bounding box center [378, 50] width 7 height 7
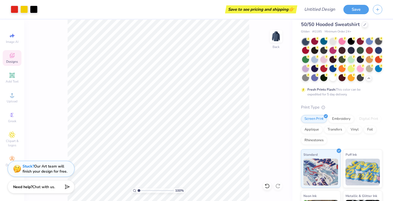
click at [378, 43] on div at bounding box center [378, 41] width 7 height 7
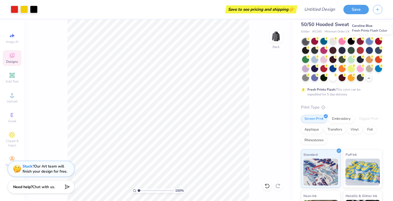
click at [369, 43] on div at bounding box center [369, 41] width 7 height 7
click at [359, 43] on div at bounding box center [360, 41] width 7 height 7
click at [363, 42] on div at bounding box center [360, 41] width 7 height 7
click at [351, 43] on div at bounding box center [351, 41] width 7 height 7
click at [340, 43] on div at bounding box center [341, 41] width 7 height 7
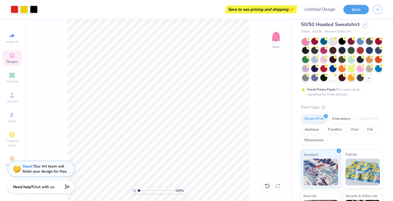
click at [333, 43] on div at bounding box center [332, 41] width 7 height 7
click at [323, 43] on div at bounding box center [323, 41] width 7 height 7
click at [317, 44] on div at bounding box center [314, 41] width 7 height 7
click at [307, 42] on div at bounding box center [305, 41] width 7 height 7
click at [305, 42] on div at bounding box center [305, 41] width 7 height 7
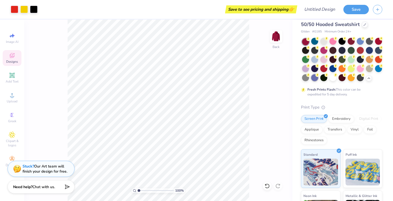
click at [317, 77] on div at bounding box center [314, 77] width 7 height 7
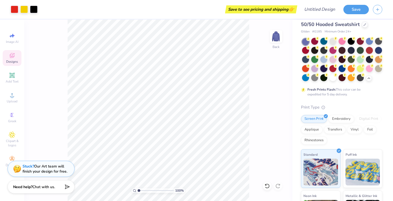
click at [325, 71] on div at bounding box center [323, 68] width 7 height 7
click at [340, 71] on div at bounding box center [341, 68] width 7 height 7
click at [324, 71] on div at bounding box center [323, 68] width 7 height 7
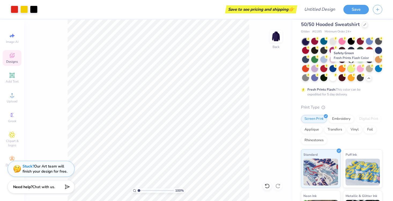
click at [352, 70] on div at bounding box center [351, 68] width 7 height 7
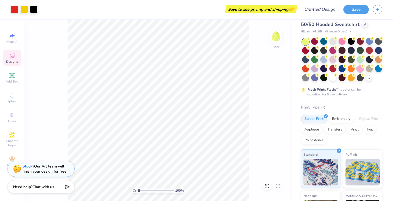
click at [362, 70] on div at bounding box center [360, 68] width 7 height 7
click at [306, 67] on icon at bounding box center [308, 66] width 4 height 4
click at [316, 71] on div at bounding box center [314, 68] width 7 height 7
click at [332, 80] on div at bounding box center [332, 77] width 7 height 7
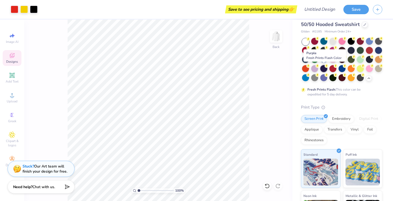
click at [322, 70] on div at bounding box center [323, 68] width 7 height 7
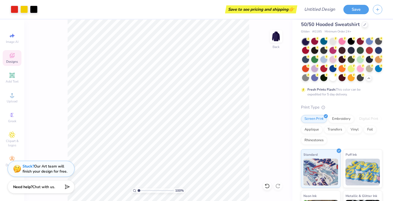
click at [310, 68] on div at bounding box center [342, 59] width 80 height 43
click at [311, 68] on div at bounding box center [314, 68] width 7 height 7
click at [335, 63] on div at bounding box center [342, 59] width 80 height 43
click at [335, 62] on div at bounding box center [332, 59] width 7 height 7
click at [324, 69] on div at bounding box center [323, 68] width 7 height 7
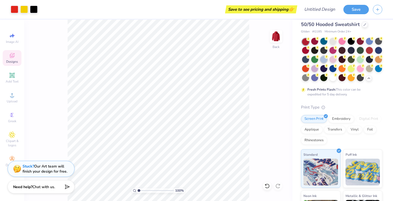
click at [324, 61] on div at bounding box center [323, 59] width 7 height 7
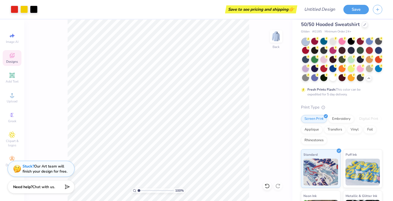
click at [312, 61] on div at bounding box center [314, 59] width 7 height 7
click at [327, 64] on div at bounding box center [342, 59] width 80 height 43
click at [333, 63] on div at bounding box center [332, 59] width 7 height 7
click at [341, 61] on div at bounding box center [341, 59] width 7 height 7
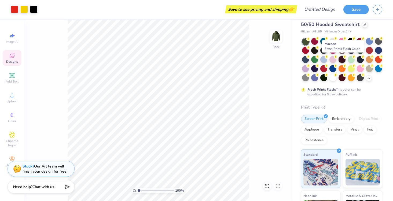
click at [340, 60] on div at bounding box center [341, 59] width 7 height 7
click at [324, 70] on div at bounding box center [323, 68] width 7 height 7
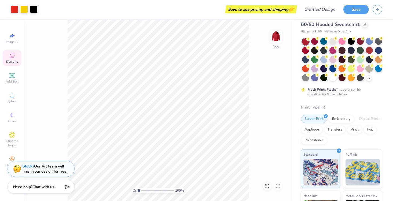
click at [369, 70] on div at bounding box center [369, 68] width 7 height 7
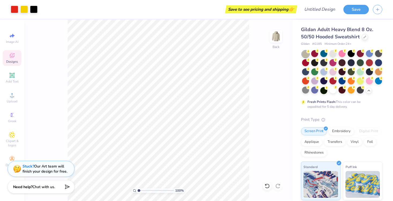
scroll to position [0, 0]
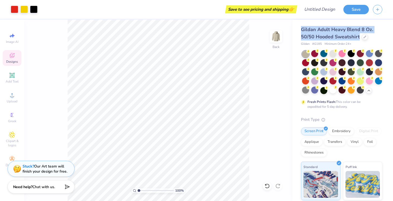
drag, startPoint x: 300, startPoint y: 28, endPoint x: 359, endPoint y: 37, distance: 59.7
click at [359, 37] on div "Gildan Adult Heavy Blend 8 Oz. 50/50 Hooded Sweatshirt Gildan # G185 Minimum Or…" at bounding box center [342, 151] width 101 height 263
copy span "Gildan Adult Heavy Blend 8 Oz. 50/50 Hooded Sweatshirt"
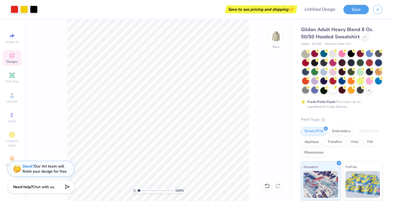
click at [356, 47] on div "Gildan Adult Heavy Blend 8 Oz. 50/50 Hooded Sweatshirt Gildan # G185 Minimum Or…" at bounding box center [341, 154] width 81 height 257
click at [362, 38] on div at bounding box center [365, 37] width 6 height 6
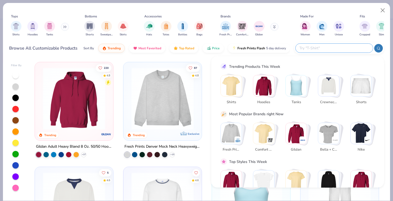
click at [348, 49] on input "text" at bounding box center [334, 48] width 70 height 6
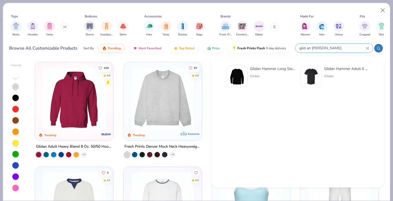
type input "gild an Hamm"
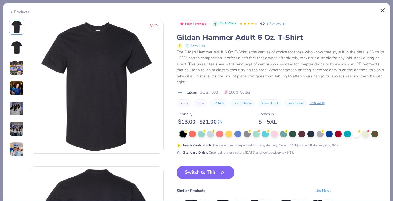
click at [381, 10] on button "Close" at bounding box center [383, 10] width 10 height 10
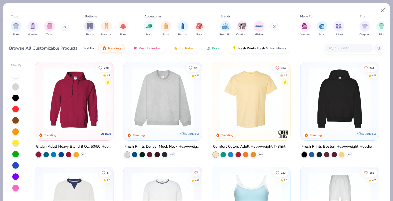
click at [348, 50] on input "text" at bounding box center [348, 48] width 41 height 6
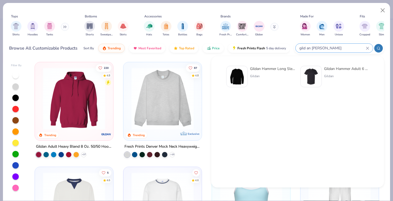
type input "gild an Hamm"
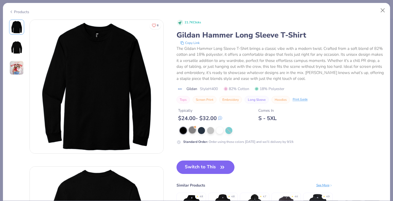
click at [191, 131] on div at bounding box center [192, 130] width 7 height 7
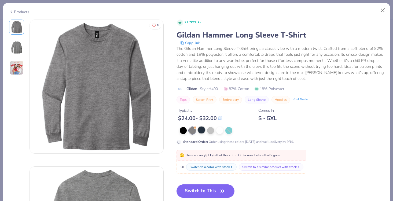
click at [200, 132] on div at bounding box center [201, 130] width 7 height 7
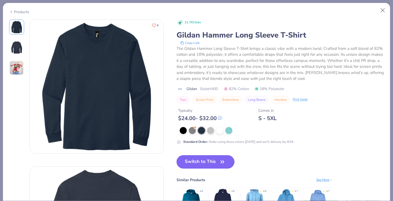
click at [206, 134] on div "Standard Order : Order using these colors today and we’ll delivery by 9/19." at bounding box center [280, 135] width 208 height 17
click at [212, 129] on div at bounding box center [210, 130] width 7 height 7
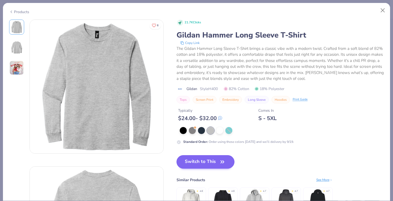
click at [200, 159] on button "Switch to This" at bounding box center [205, 161] width 58 height 13
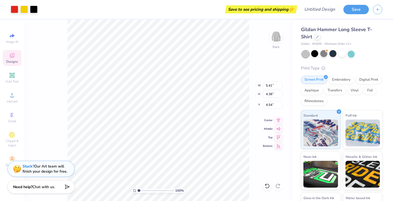
type input "3.00"
click at [312, 55] on div at bounding box center [314, 53] width 7 height 7
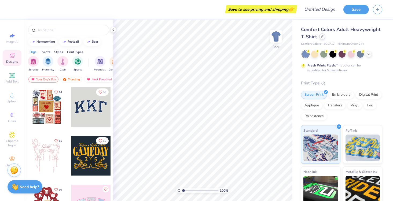
click at [322, 36] on icon at bounding box center [322, 36] width 3 height 3
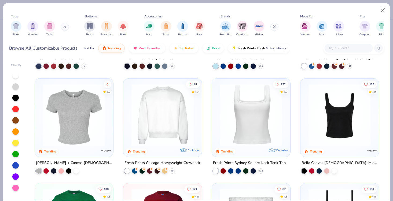
scroll to position [254, 0]
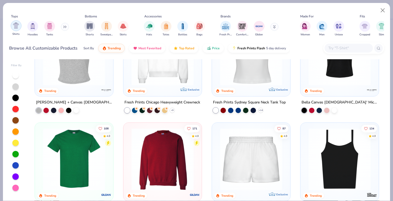
click at [14, 30] on div "filter for Shirts" at bounding box center [16, 25] width 11 height 11
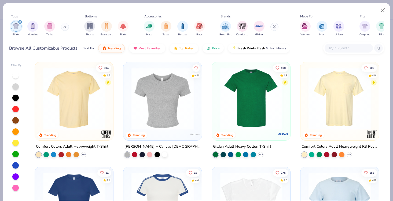
scroll to position [72, 0]
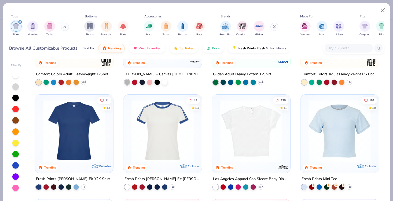
click at [149, 119] on img at bounding box center [163, 131] width 68 height 62
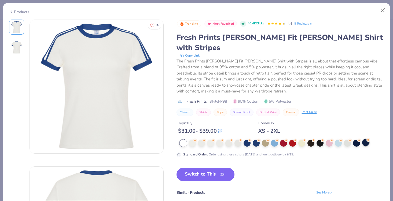
click at [364, 139] on div at bounding box center [365, 142] width 7 height 7
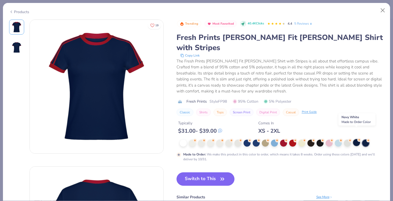
click at [356, 139] on div at bounding box center [356, 142] width 7 height 7
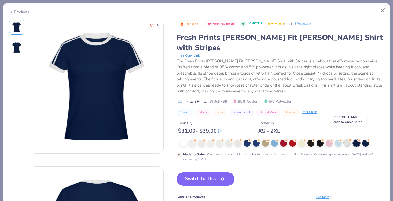
click at [348, 139] on div at bounding box center [347, 142] width 7 height 7
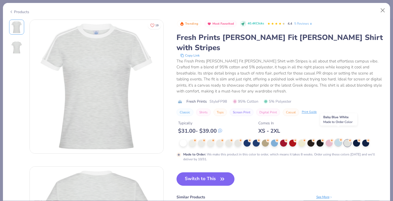
click at [337, 139] on div at bounding box center [338, 142] width 7 height 7
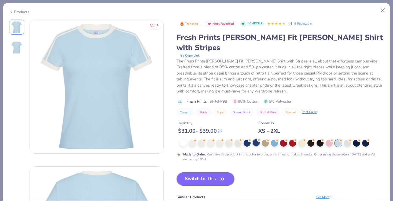
click at [257, 139] on div at bounding box center [256, 142] width 7 height 7
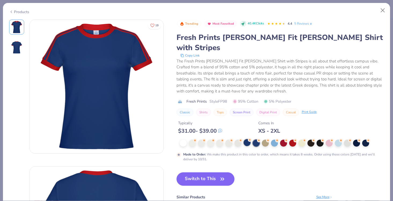
click at [248, 139] on div at bounding box center [246, 142] width 7 height 7
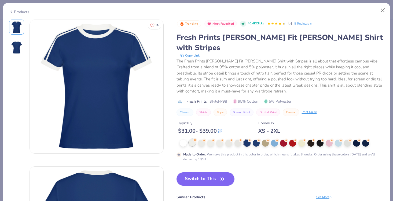
click at [191, 139] on div at bounding box center [192, 142] width 7 height 7
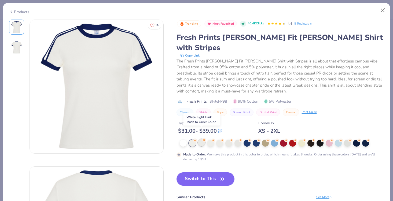
click at [199, 139] on div at bounding box center [201, 142] width 7 height 7
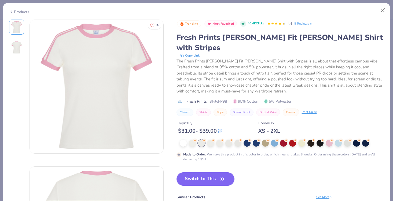
click at [206, 140] on div at bounding box center [282, 143] width 204 height 7
click at [207, 139] on div at bounding box center [210, 142] width 7 height 7
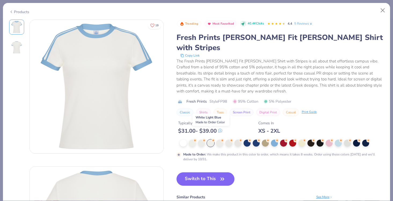
click at [213, 140] on div at bounding box center [210, 143] width 7 height 7
click at [221, 139] on div at bounding box center [219, 142] width 7 height 7
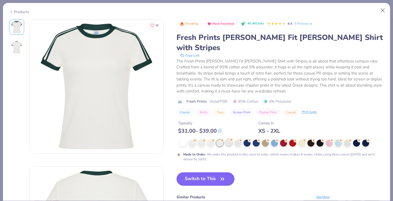
click at [227, 139] on div at bounding box center [228, 142] width 7 height 7
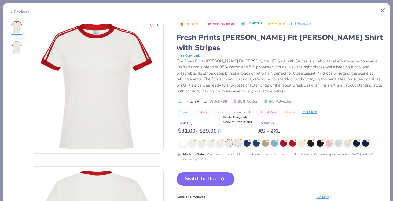
click at [235, 139] on div at bounding box center [237, 142] width 7 height 7
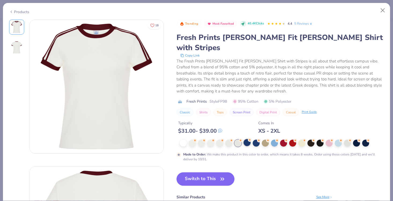
click at [245, 139] on div at bounding box center [246, 142] width 7 height 7
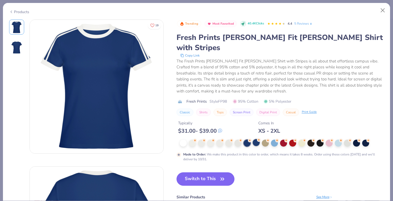
click at [254, 139] on div at bounding box center [256, 142] width 7 height 7
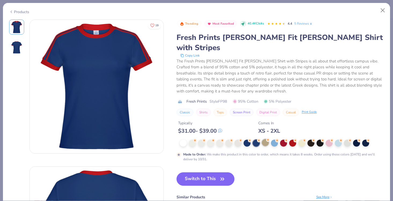
click at [263, 139] on div at bounding box center [265, 142] width 7 height 7
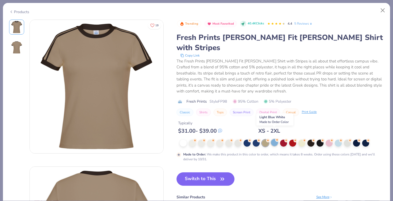
click at [275, 139] on div at bounding box center [274, 142] width 7 height 7
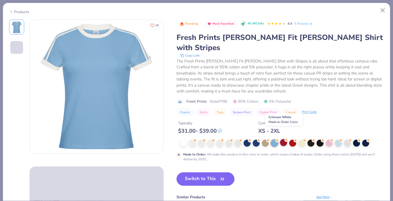
click at [283, 139] on div at bounding box center [283, 142] width 7 height 7
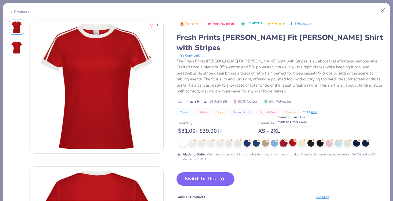
click at [293, 139] on div at bounding box center [292, 142] width 7 height 7
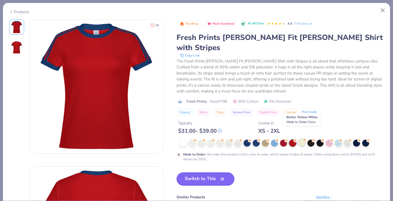
click at [305, 139] on div at bounding box center [301, 142] width 7 height 7
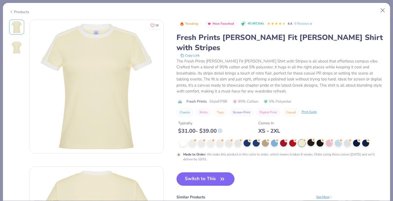
click at [311, 139] on div at bounding box center [310, 142] width 7 height 7
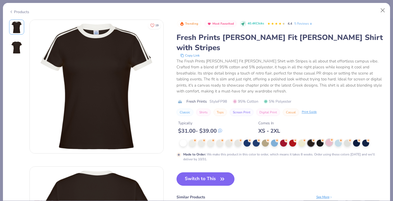
click at [326, 139] on div at bounding box center [329, 142] width 7 height 7
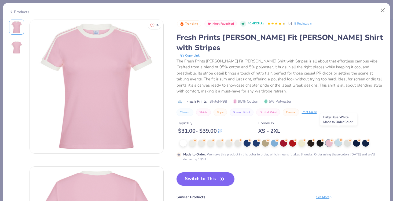
click at [338, 139] on div at bounding box center [338, 142] width 7 height 7
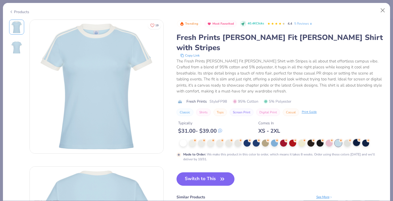
click at [357, 139] on div at bounding box center [356, 142] width 7 height 7
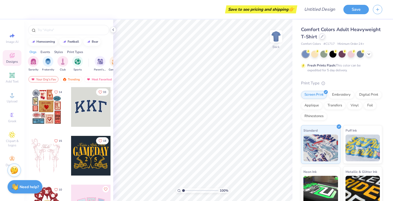
click at [324, 38] on div "Comfort Colors Adult Heavyweight T-Shirt" at bounding box center [341, 33] width 81 height 14
click at [323, 38] on div at bounding box center [322, 37] width 6 height 6
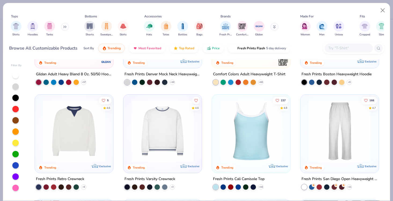
scroll to position [73, 0]
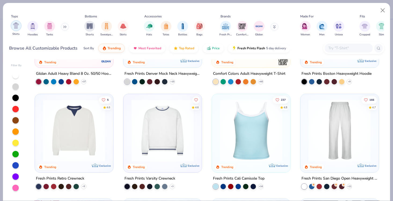
click at [13, 27] on div "filter for Shirts" at bounding box center [16, 25] width 11 height 11
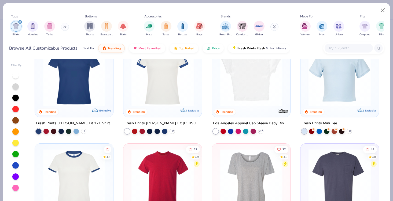
scroll to position [188, 0]
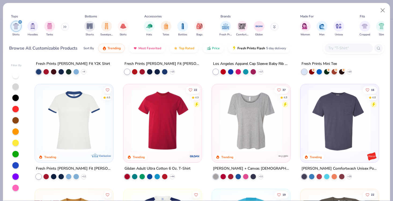
click at [58, 109] on img at bounding box center [74, 121] width 68 height 62
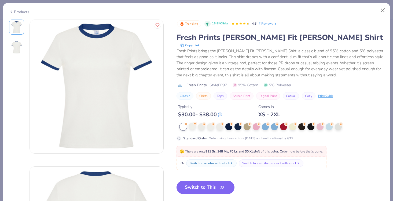
click at [189, 130] on div at bounding box center [192, 126] width 7 height 7
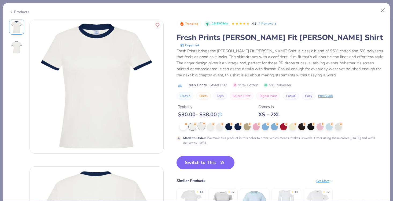
click at [199, 130] on div at bounding box center [201, 126] width 7 height 7
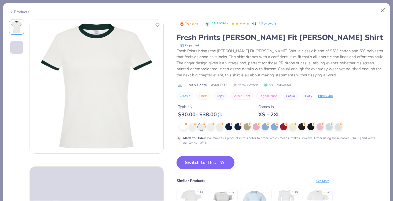
click at [205, 129] on div at bounding box center [282, 126] width 204 height 7
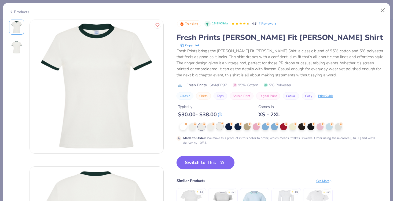
click at [216, 129] on div at bounding box center [219, 126] width 7 height 7
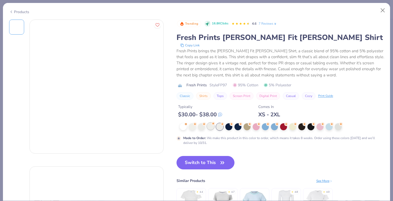
click at [210, 129] on div at bounding box center [210, 126] width 7 height 7
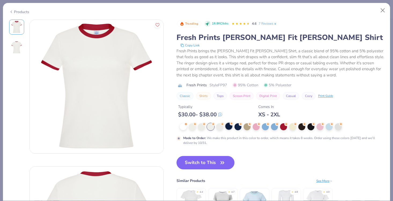
click at [229, 128] on div at bounding box center [228, 126] width 7 height 7
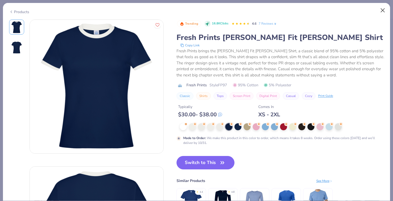
click at [381, 14] on button "Close" at bounding box center [383, 10] width 10 height 10
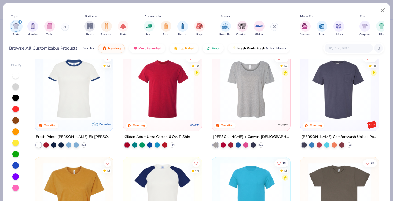
scroll to position [284, 0]
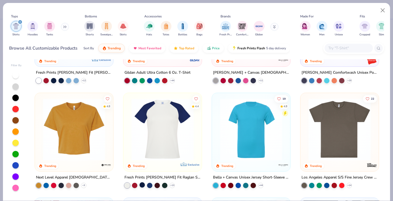
click at [140, 183] on div at bounding box center [141, 184] width 5 height 5
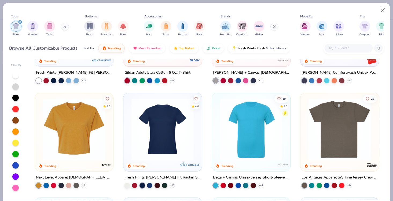
click at [146, 183] on div "+ 13" at bounding box center [149, 185] width 50 height 5
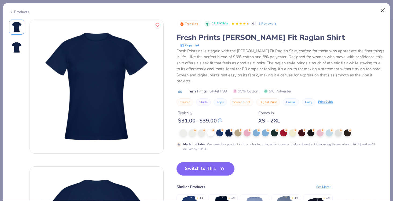
click at [382, 9] on button "Close" at bounding box center [383, 10] width 10 height 10
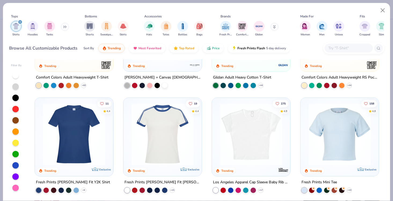
scroll to position [70, 0]
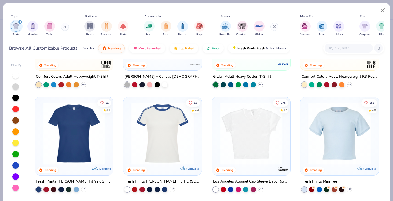
click at [146, 145] on img at bounding box center [163, 133] width 68 height 62
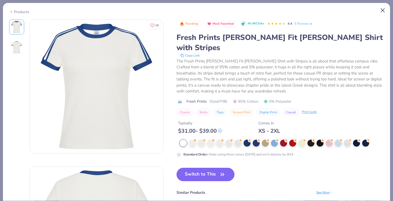
click at [383, 10] on button "Close" at bounding box center [383, 10] width 10 height 10
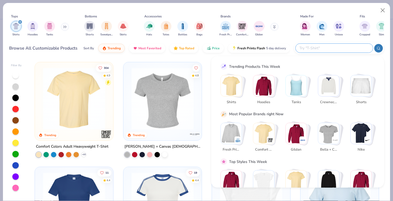
click at [342, 46] on input "text" at bounding box center [334, 48] width 70 height 6
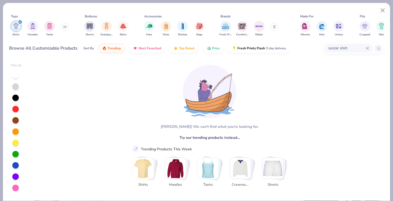
drag, startPoint x: 354, startPoint y: 46, endPoint x: 339, endPoint y: 48, distance: 14.8
click at [339, 48] on input "soccer shirt" at bounding box center [347, 48] width 38 height 6
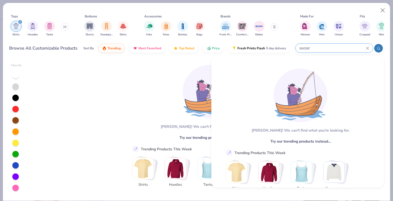
type input "soccer"
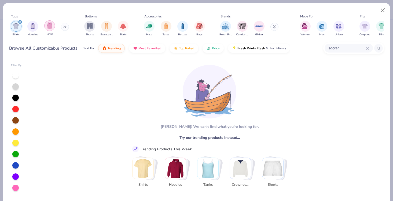
click at [48, 28] on img "filter for Tanks" at bounding box center [50, 26] width 6 height 6
click at [36, 23] on icon "filter for Shirts" at bounding box center [37, 22] width 2 height 2
click at [19, 23] on icon "filter for Tanks" at bounding box center [20, 22] width 2 height 2
click at [14, 27] on img "filter for Shirts" at bounding box center [16, 26] width 6 height 6
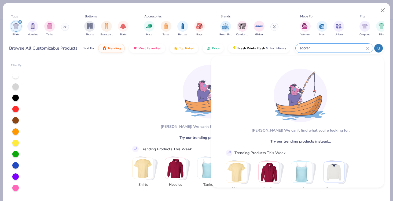
drag, startPoint x: 341, startPoint y: 46, endPoint x: 306, endPoint y: 46, distance: 34.3
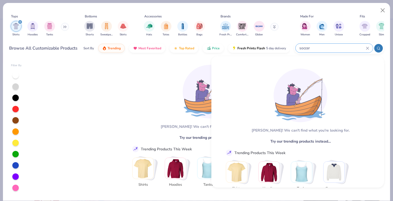
click at [307, 46] on input "soccer" at bounding box center [332, 48] width 67 height 6
drag, startPoint x: 315, startPoint y: 48, endPoint x: 281, endPoint y: 48, distance: 33.8
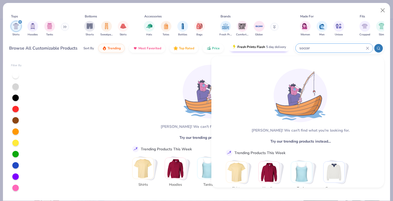
click at [281, 48] on div "Browse All Customizable Products Sort By Trending Most Favorited Top Rated Pric…" at bounding box center [196, 48] width 375 height 15
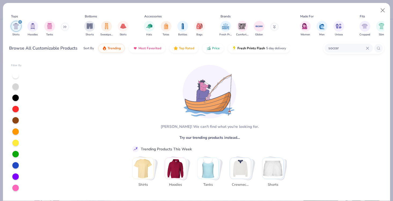
click at [358, 46] on input "soccer" at bounding box center [347, 48] width 38 height 6
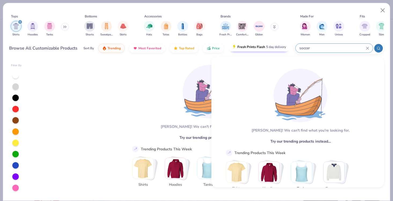
drag, startPoint x: 310, startPoint y: 48, endPoint x: 277, endPoint y: 48, distance: 33.3
click at [277, 48] on div "Browse All Customizable Products Sort By Trending Most Favorited Top Rated Pric…" at bounding box center [196, 48] width 375 height 15
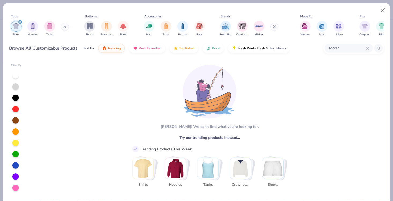
click at [337, 49] on input "soccer" at bounding box center [347, 48] width 38 height 6
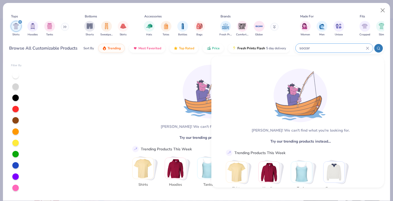
click at [337, 49] on input "soccer" at bounding box center [332, 48] width 67 height 6
click at [308, 47] on input "soccer" at bounding box center [332, 48] width 67 height 6
click at [313, 48] on input "soccer" at bounding box center [332, 48] width 67 height 6
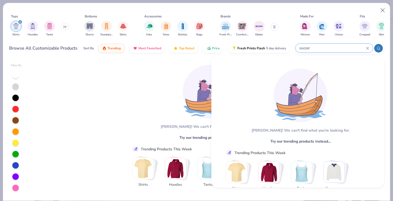
click at [368, 48] on icon at bounding box center [367, 48] width 3 height 3
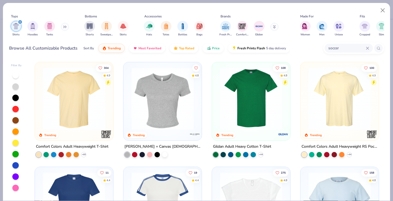
click at [368, 48] on icon at bounding box center [367, 48] width 3 height 3
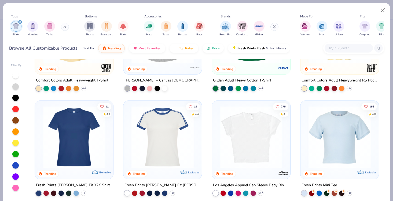
scroll to position [73, 0]
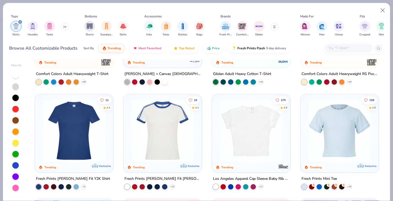
click at [164, 144] on img at bounding box center [163, 131] width 68 height 62
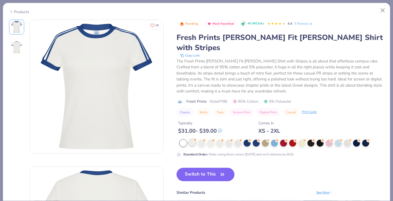
click at [190, 139] on div at bounding box center [192, 142] width 7 height 7
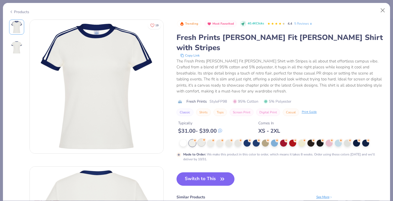
click at [199, 139] on div at bounding box center [201, 142] width 7 height 7
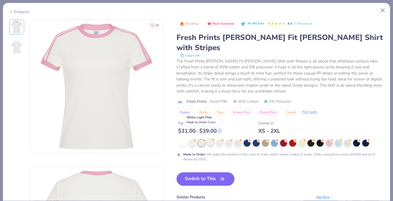
click at [208, 139] on div at bounding box center [210, 142] width 7 height 7
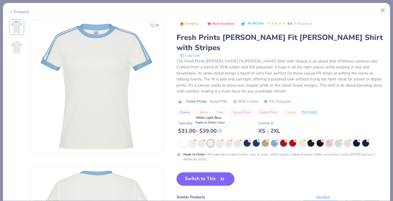
click at [215, 140] on div at bounding box center [282, 143] width 204 height 7
click at [217, 139] on div at bounding box center [219, 142] width 7 height 7
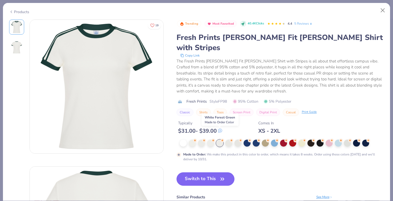
click at [219, 140] on div at bounding box center [219, 143] width 7 height 7
click at [226, 139] on div at bounding box center [228, 142] width 7 height 7
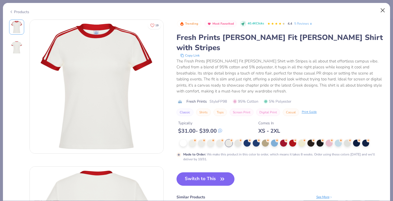
click at [382, 12] on button "Close" at bounding box center [383, 10] width 10 height 10
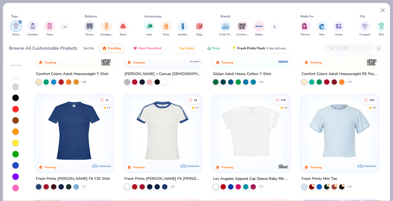
click at [20, 23] on div "filter for Shirts" at bounding box center [20, 22] width 5 height 5
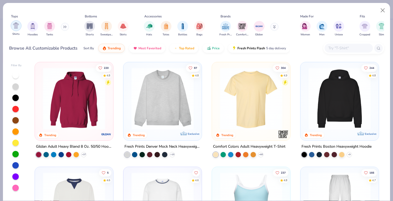
click at [16, 28] on img "filter for Shirts" at bounding box center [16, 26] width 6 height 6
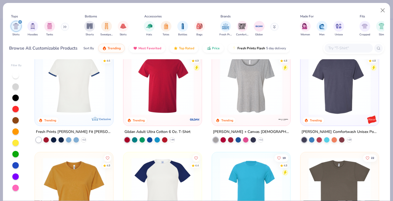
scroll to position [203, 0]
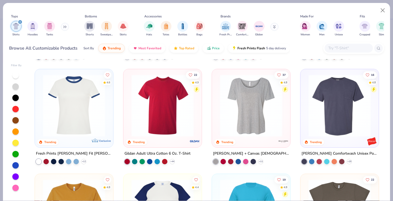
click at [62, 110] on div "304 4.9 Trending Comfort Colors Adult Heavyweight T-Shirt + 60 4.8 Trending Bel…" at bounding box center [207, 130] width 354 height 142
click at [62, 110] on img at bounding box center [74, 106] width 68 height 62
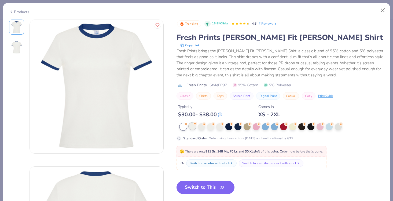
click at [193, 127] on div at bounding box center [192, 126] width 7 height 7
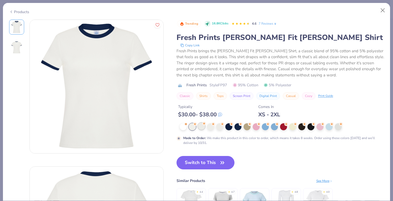
click at [201, 127] on div at bounding box center [201, 126] width 7 height 7
click at [209, 128] on div at bounding box center [210, 126] width 7 height 7
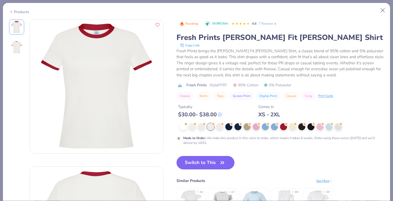
click at [215, 128] on div at bounding box center [282, 126] width 204 height 7
click at [217, 128] on div at bounding box center [219, 126] width 7 height 7
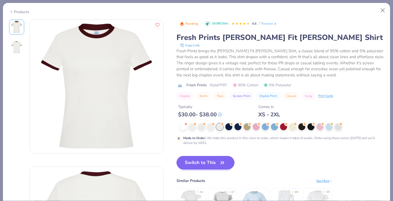
click at [224, 164] on icon "button" at bounding box center [223, 163] width 8 height 8
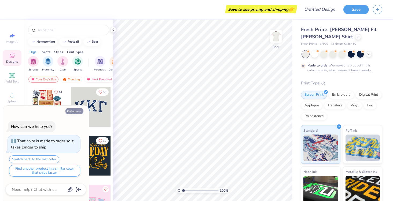
click at [74, 112] on button "Collapse" at bounding box center [74, 111] width 18 height 6
type textarea "x"
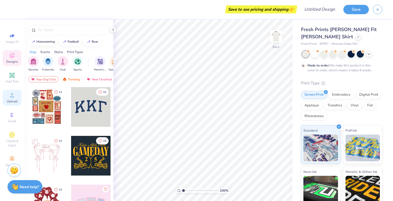
click at [16, 97] on div "Upload" at bounding box center [12, 98] width 19 height 16
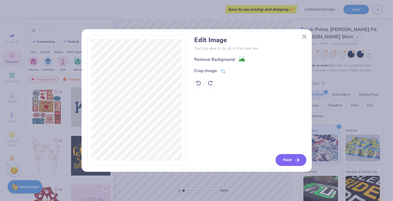
click at [288, 158] on button "Next" at bounding box center [290, 160] width 31 height 12
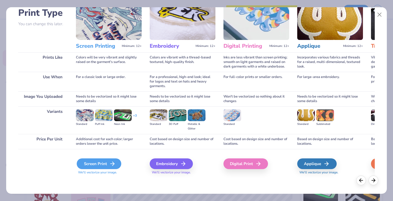
scroll to position [39, 0]
click at [95, 165] on div "Screen Print" at bounding box center [99, 163] width 45 height 11
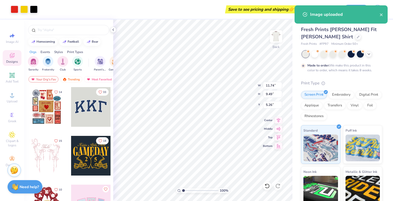
type input "4.81"
type input "3.89"
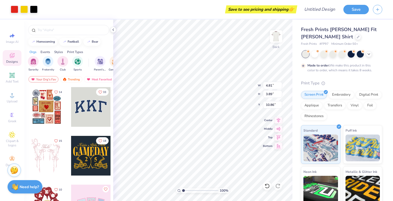
type input "3.00"
type input "3.44"
type input "2.78"
type input "4.22"
type input "3.41"
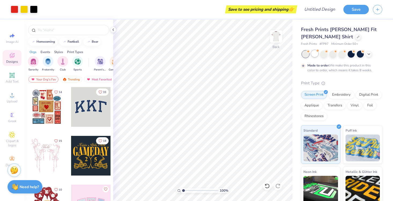
click at [313, 52] on div at bounding box center [314, 53] width 7 height 7
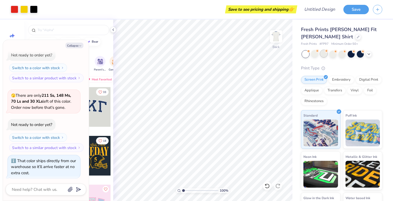
click at [321, 54] on div at bounding box center [323, 53] width 7 height 7
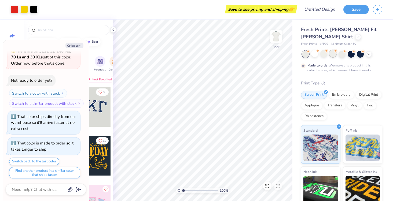
click at [332, 55] on div at bounding box center [332, 53] width 7 height 7
click at [337, 55] on div at bounding box center [342, 54] width 80 height 7
click at [340, 56] on div at bounding box center [341, 53] width 7 height 7
click at [367, 56] on icon at bounding box center [369, 53] width 4 height 4
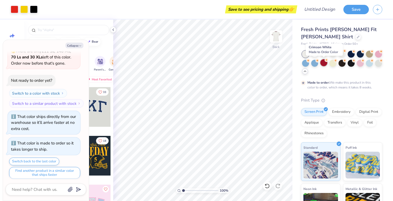
click at [326, 64] on div at bounding box center [323, 62] width 7 height 7
click at [335, 64] on div at bounding box center [332, 62] width 7 height 7
click at [346, 63] on div at bounding box center [342, 63] width 80 height 24
click at [343, 63] on div at bounding box center [341, 62] width 7 height 7
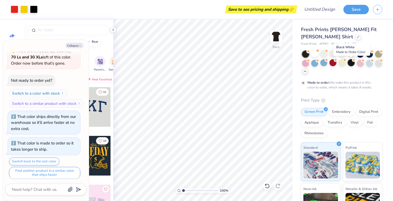
click at [349, 64] on div at bounding box center [351, 62] width 7 height 7
click at [359, 64] on div at bounding box center [360, 62] width 7 height 7
click at [370, 64] on div at bounding box center [369, 62] width 7 height 7
click at [362, 64] on div at bounding box center [360, 62] width 7 height 7
click at [383, 65] on div "Fresh Prints Simone Slim Fit Ringer Shirt Fresh Prints # FP97 Minimum Order: 50…" at bounding box center [342, 142] width 101 height 244
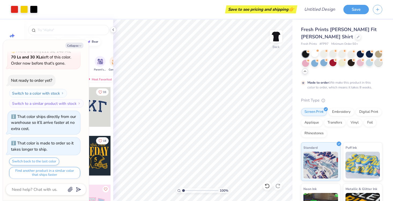
click at [379, 65] on div at bounding box center [378, 62] width 7 height 7
click at [306, 63] on div at bounding box center [305, 62] width 7 height 7
type textarea "x"
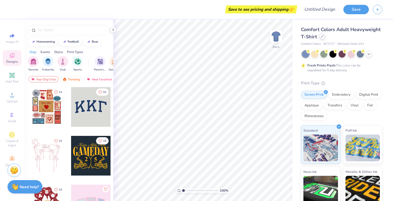
click at [322, 37] on icon at bounding box center [322, 36] width 3 height 3
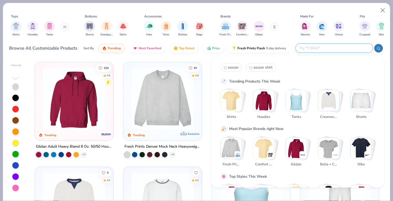
click at [353, 48] on input "text" at bounding box center [334, 48] width 70 height 6
type input "hammer"
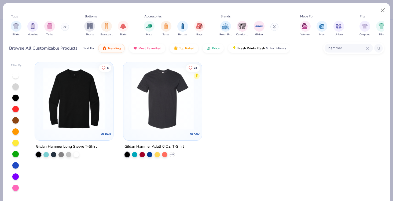
click at [168, 147] on div "Gildan Hammer Adult 6 Oz. T-Shirt" at bounding box center [154, 146] width 60 height 7
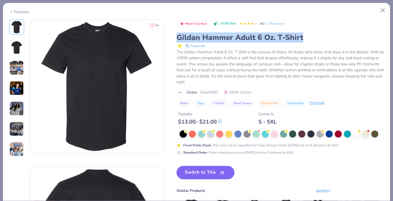
drag, startPoint x: 308, startPoint y: 38, endPoint x: 171, endPoint y: 38, distance: 136.8
copy div "Gildan Hammer Adult 6 Oz. T-Shirt"
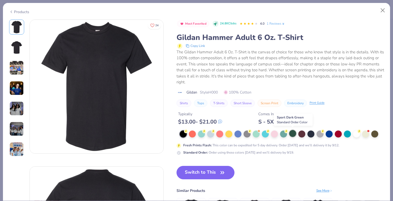
click at [291, 134] on div at bounding box center [292, 133] width 7 height 7
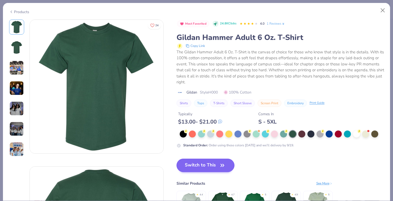
click at [208, 167] on button "Switch to This" at bounding box center [205, 165] width 58 height 13
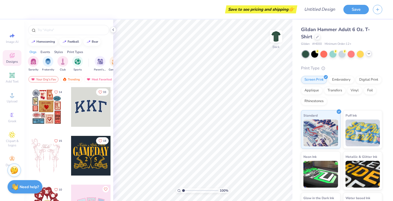
click at [370, 54] on icon at bounding box center [369, 53] width 4 height 4
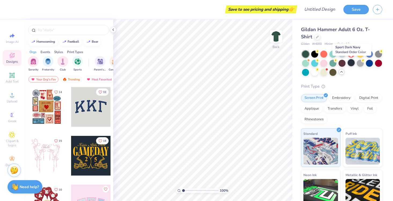
click at [353, 63] on div at bounding box center [351, 62] width 7 height 7
click at [316, 36] on icon at bounding box center [317, 36] width 3 height 3
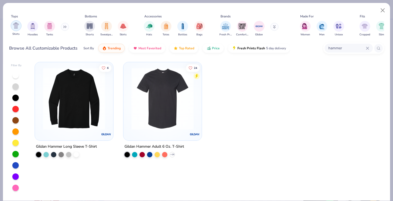
click at [16, 27] on img "filter for Shirts" at bounding box center [16, 26] width 6 height 6
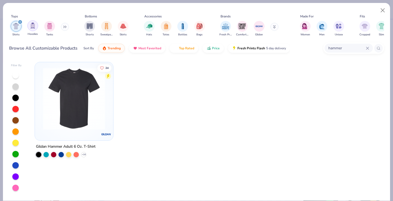
click at [32, 27] on img "filter for Hoodies" at bounding box center [33, 26] width 6 height 6
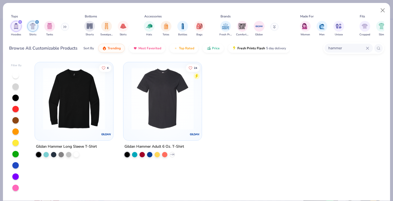
click at [35, 20] on div "filter for Shirts" at bounding box center [37, 22] width 5 height 5
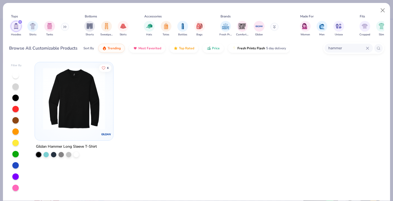
click at [369, 46] on div "hammer" at bounding box center [348, 48] width 48 height 9
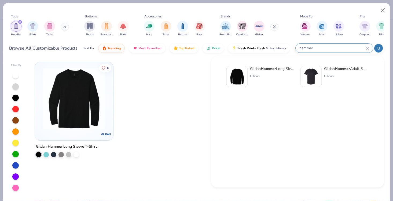
click at [366, 49] on icon at bounding box center [367, 48] width 2 height 2
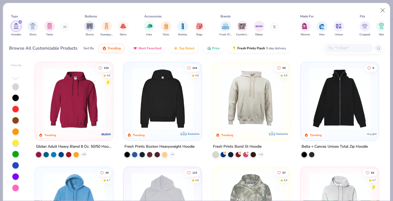
click at [83, 87] on img at bounding box center [74, 99] width 68 height 62
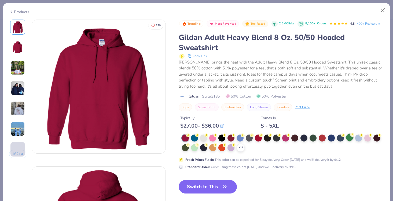
click at [350, 139] on div at bounding box center [349, 137] width 7 height 7
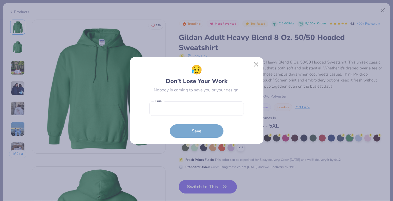
click at [254, 64] on button "Close" at bounding box center [256, 65] width 10 height 10
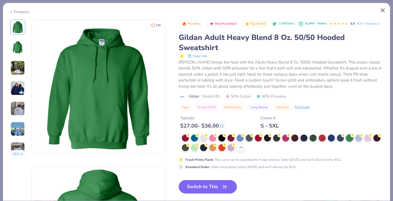
click at [382, 11] on button "Close" at bounding box center [383, 10] width 10 height 10
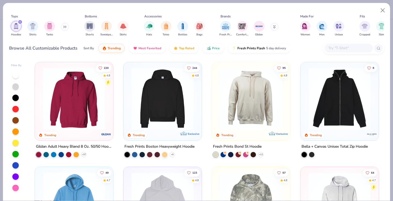
click at [20, 23] on div "filter for Hoodies" at bounding box center [20, 22] width 5 height 5
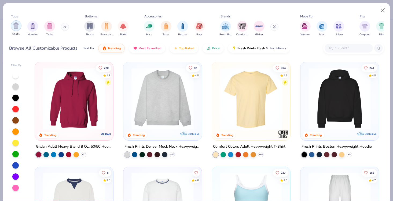
click at [14, 27] on img "filter for Shirts" at bounding box center [16, 26] width 6 height 6
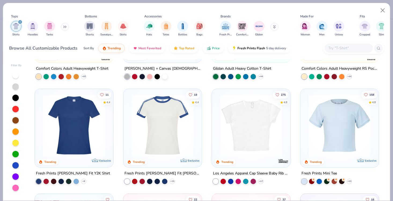
scroll to position [78, 0]
click at [332, 139] on img at bounding box center [340, 125] width 68 height 62
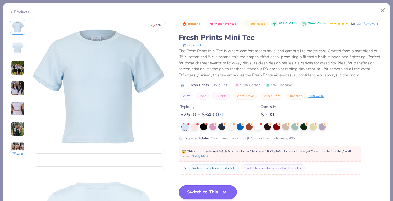
click at [213, 188] on button "Switch to This" at bounding box center [208, 192] width 58 height 13
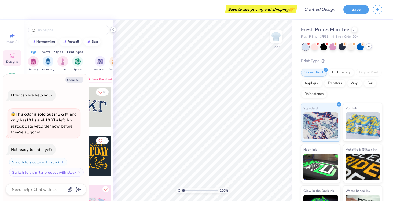
click at [114, 28] on icon at bounding box center [113, 30] width 4 height 4
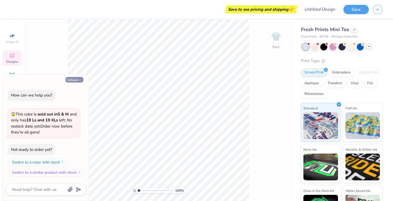
click at [81, 82] on icon "button" at bounding box center [80, 80] width 3 height 3
type textarea "x"
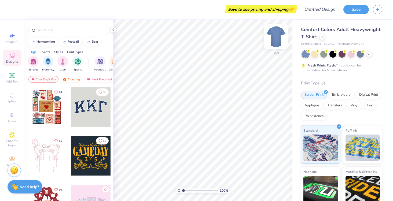
click at [277, 46] on div "Back" at bounding box center [276, 39] width 12 height 19
click at [115, 28] on div at bounding box center [113, 30] width 6 height 6
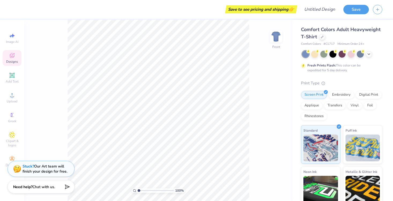
click at [324, 38] on div "Comfort Colors Adult Heavyweight T-Shirt" at bounding box center [341, 33] width 81 height 14
click at [322, 38] on div at bounding box center [322, 37] width 6 height 6
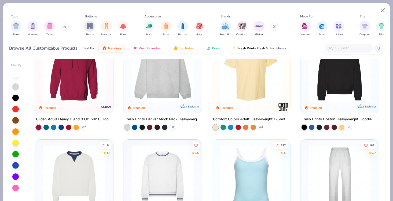
scroll to position [25, 0]
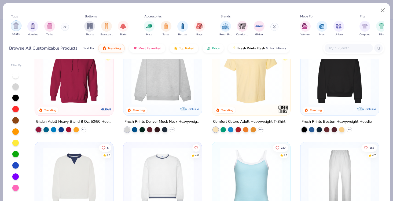
click at [13, 27] on img "filter for Shirts" at bounding box center [16, 26] width 6 height 6
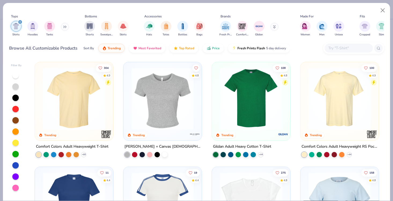
click at [356, 49] on input "text" at bounding box center [348, 48] width 41 height 6
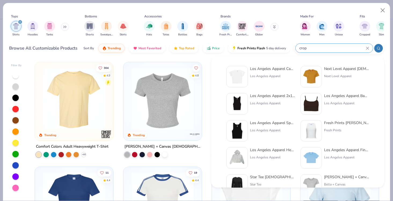
type input "crop"
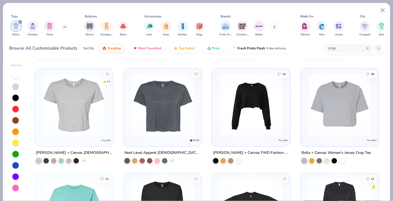
scroll to position [102, 0]
